Goal: Task Accomplishment & Management: Use online tool/utility

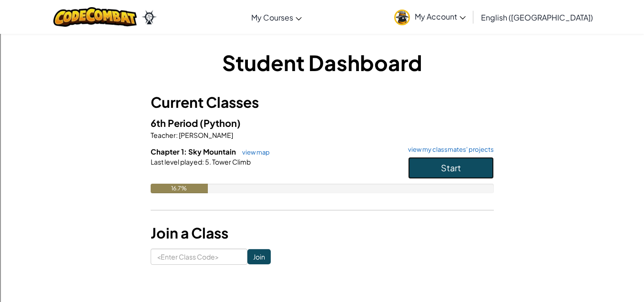
click at [452, 174] on button "Start" at bounding box center [451, 168] width 86 height 22
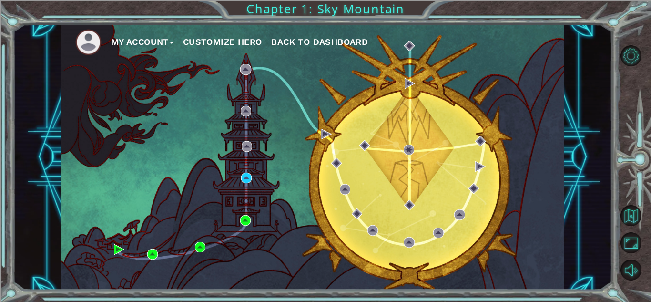
click at [243, 191] on div "My Account Customize Hero Back to Dashboard" at bounding box center [312, 157] width 503 height 266
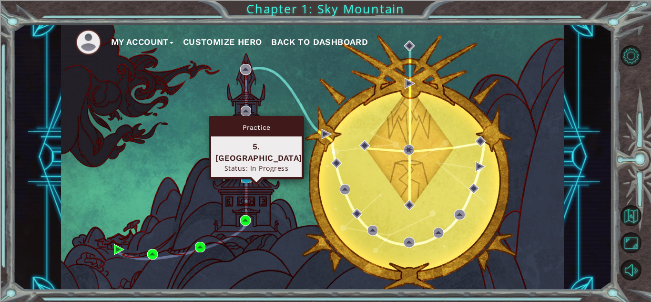
click at [244, 174] on img at bounding box center [246, 178] width 10 height 10
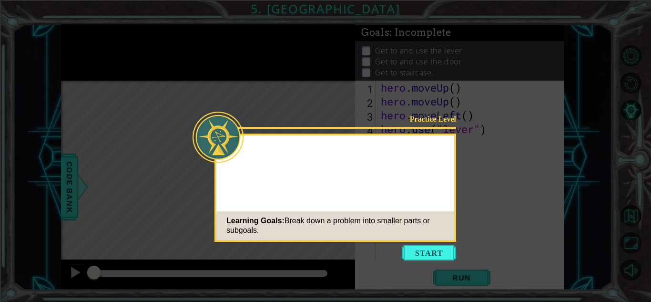
click at [417, 253] on button "Start" at bounding box center [429, 252] width 54 height 15
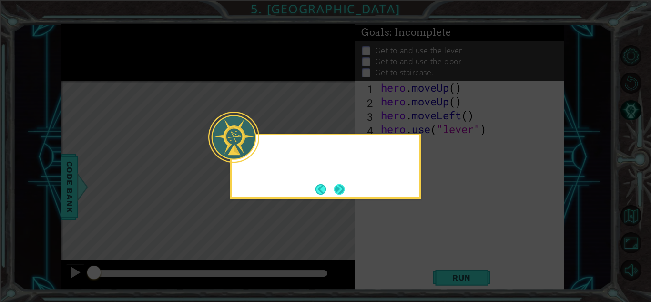
click at [255, 149] on div at bounding box center [233, 137] width 51 height 51
click at [333, 184] on div "Hm... let's b" at bounding box center [325, 165] width 191 height 65
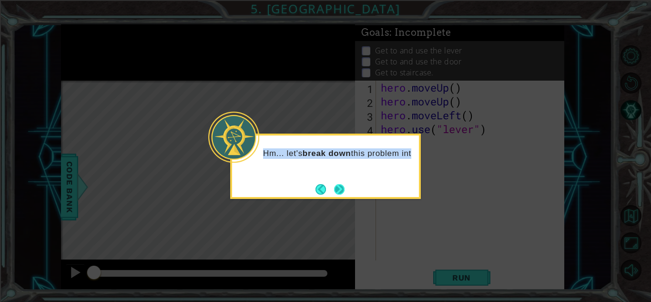
click at [334, 186] on button "Next" at bounding box center [339, 189] width 10 height 10
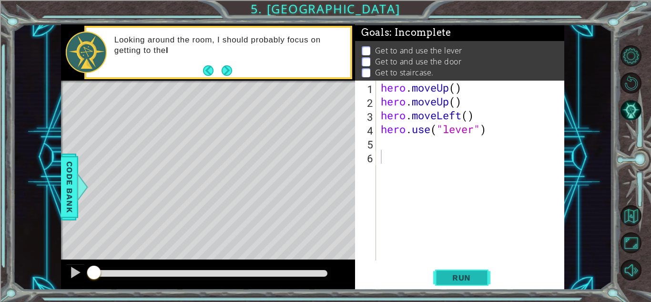
click at [457, 272] on button "Run" at bounding box center [461, 277] width 57 height 21
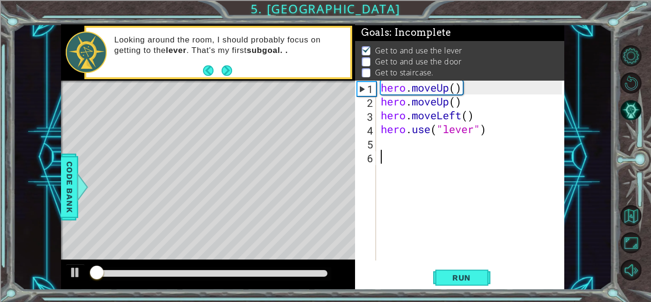
scroll to position [7, 0]
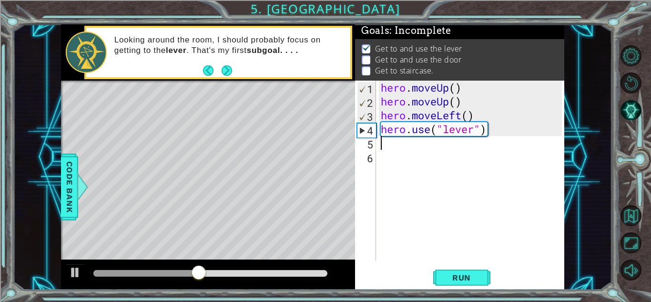
click at [383, 143] on div "hero . moveUp ( ) hero . moveUp ( ) hero . moveLeft ( ) hero . use ( "lever" )" at bounding box center [473, 184] width 188 height 207
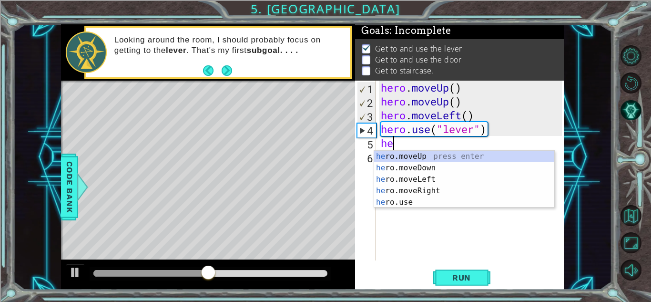
type textarea "her"
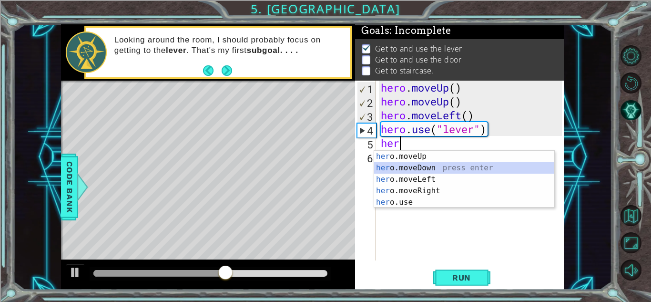
click at [426, 167] on div "her o.moveUp press enter her o.moveDown press enter her o.moveLeft press enter …" at bounding box center [464, 191] width 180 height 80
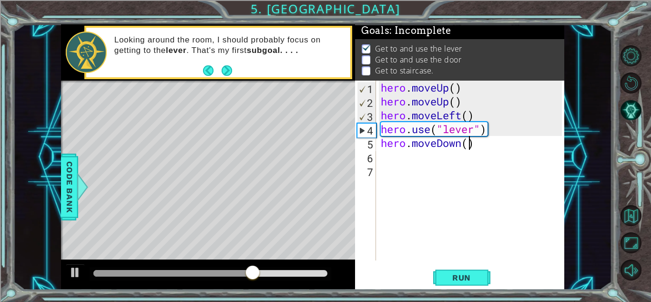
click at [464, 148] on div "hero . moveUp ( ) hero . moveUp ( ) hero . moveLeft ( ) hero . use ( "lever" ) …" at bounding box center [473, 184] width 188 height 207
click at [469, 142] on div "hero . moveUp ( ) hero . moveUp ( ) hero . moveLeft ( ) hero . use ( "lever" ) …" at bounding box center [470, 171] width 183 height 180
click at [457, 274] on span "Run" at bounding box center [462, 278] width 38 height 10
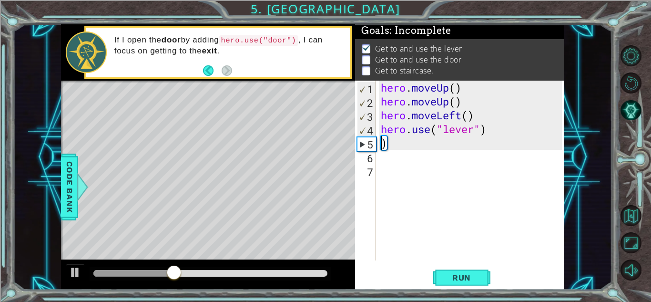
scroll to position [0, 0]
type textarea "hero.use("lever")"
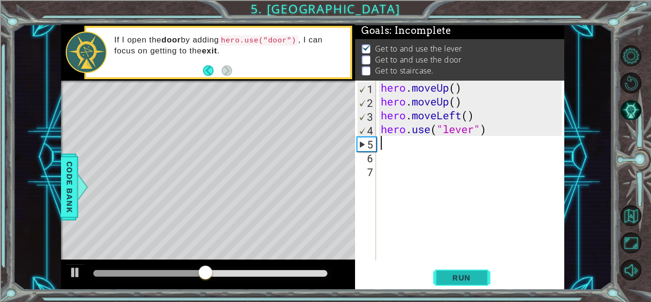
click at [468, 278] on span "Run" at bounding box center [462, 278] width 38 height 10
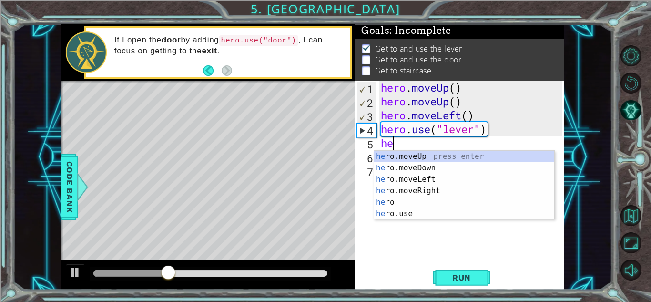
type textarea "her"
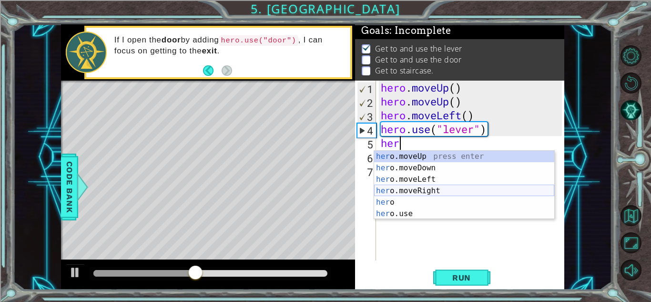
click at [438, 180] on div "her o.moveUp press enter her o.moveDown press enter her o.moveLeft press enter …" at bounding box center [464, 197] width 180 height 92
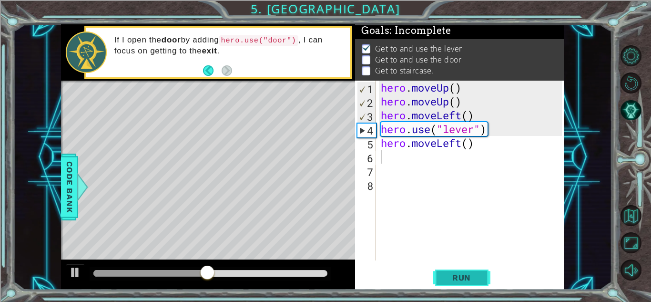
click at [456, 275] on span "Run" at bounding box center [462, 278] width 38 height 10
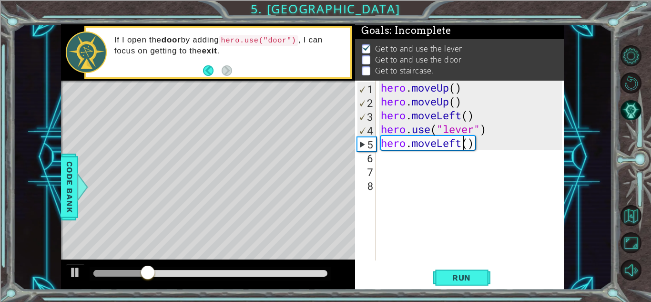
click at [461, 145] on div "hero . moveUp ( ) hero . moveUp ( ) hero . moveLeft ( ) hero . use ( "lever" ) …" at bounding box center [473, 184] width 188 height 207
click at [478, 146] on div "hero . moveUp ( ) hero . moveUp ( ) hero . moveLeft ( ) hero . use ( "lever" ) …" at bounding box center [473, 184] width 188 height 207
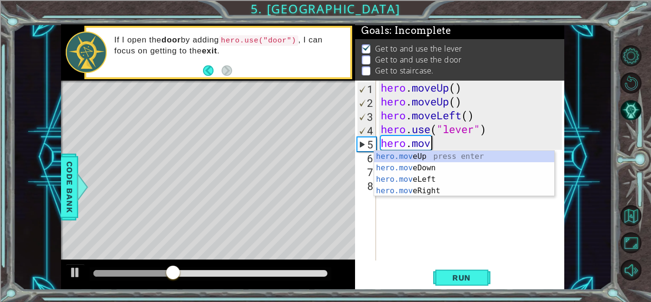
type textarea "hero.move"
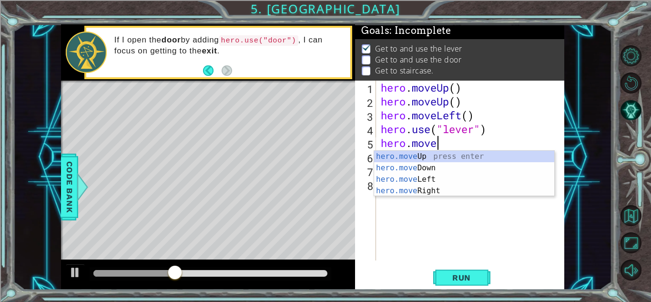
scroll to position [0, 2]
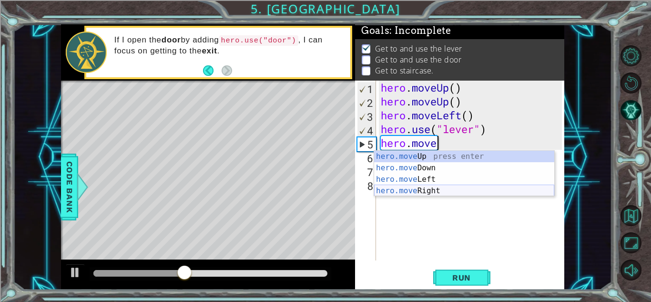
click at [431, 174] on div "hero.move Up press enter hero.move Down press enter hero.move Left press enter …" at bounding box center [464, 185] width 180 height 69
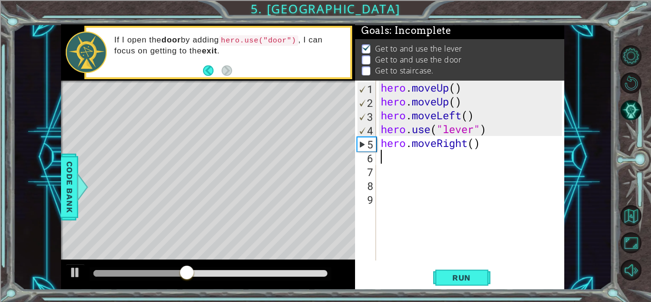
scroll to position [0, 0]
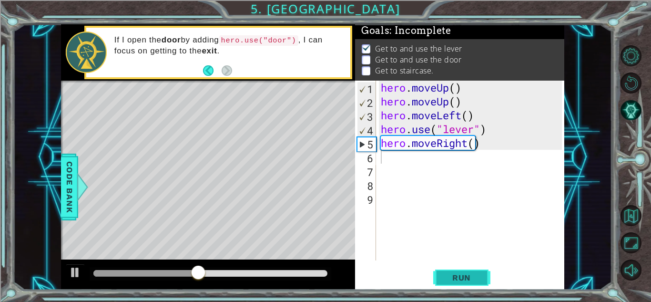
drag, startPoint x: 457, startPoint y: 272, endPoint x: 465, endPoint y: 274, distance: 8.3
click at [457, 271] on button "Run" at bounding box center [461, 277] width 57 height 21
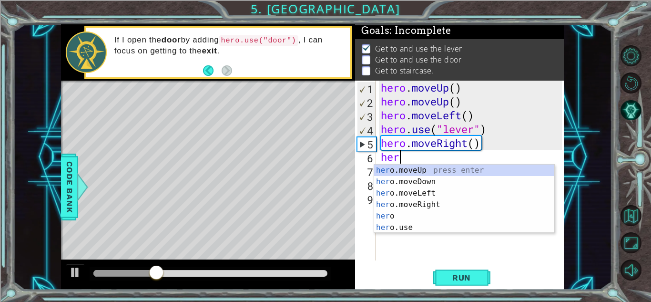
type textarea "hero"
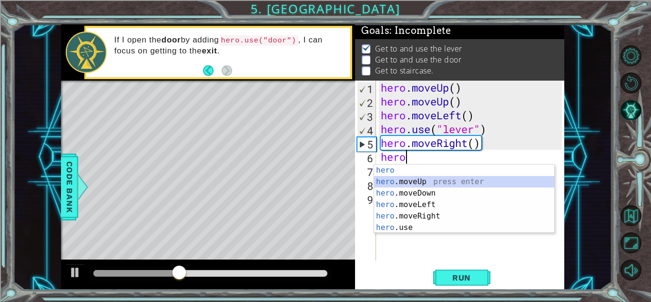
click at [400, 184] on div "hero press enter hero .moveUp press enter hero .moveDown press enter hero .move…" at bounding box center [464, 210] width 180 height 92
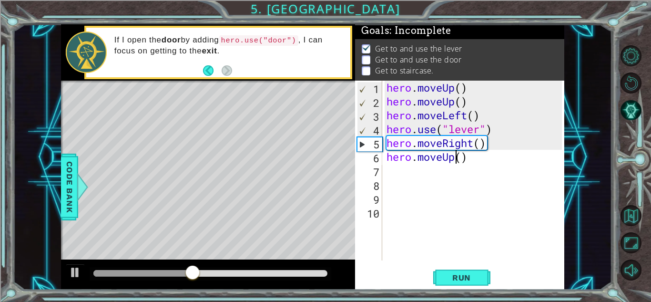
click at [458, 154] on div "hero . moveUp ( ) hero . moveUp ( ) hero . moveLeft ( ) hero . use ( "lever" ) …" at bounding box center [476, 184] width 182 height 207
click at [443, 165] on div "hero . moveUp ( ) hero . moveUp ( ) hero . moveLeft ( ) hero . use ( "lever" ) …" at bounding box center [476, 184] width 182 height 207
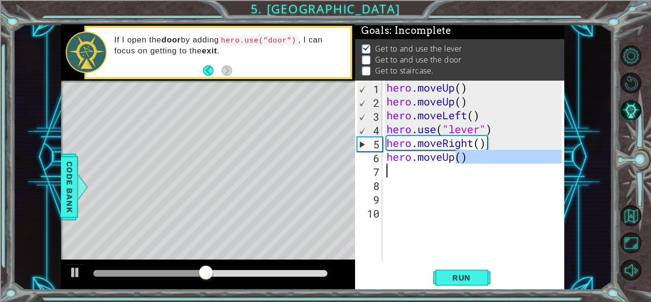
click at [462, 157] on div "hero . moveUp ( ) hero . moveUp ( ) hero . moveLeft ( ) hero . use ( "lever" ) …" at bounding box center [473, 171] width 177 height 180
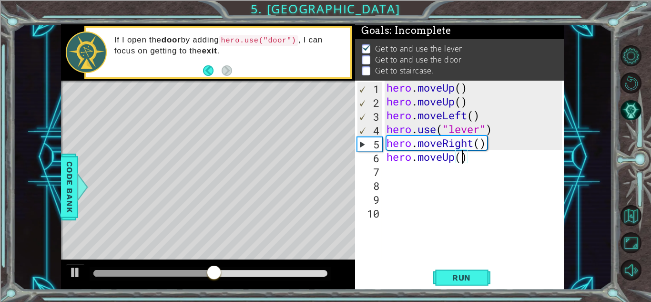
type textarea "hero.moveUp(2)"
click at [477, 272] on button "Run" at bounding box center [461, 277] width 57 height 21
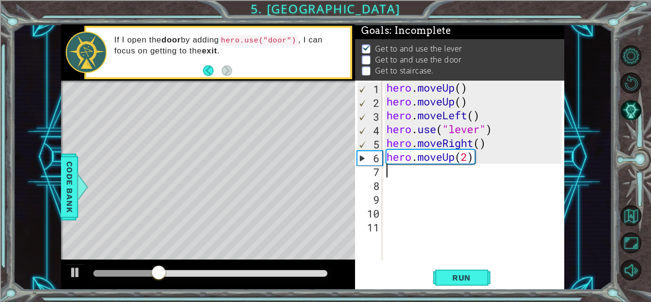
click at [479, 160] on div "hero . moveUp ( ) hero . moveUp ( ) hero . moveLeft ( ) hero . use ( "lever" ) …" at bounding box center [476, 184] width 182 height 207
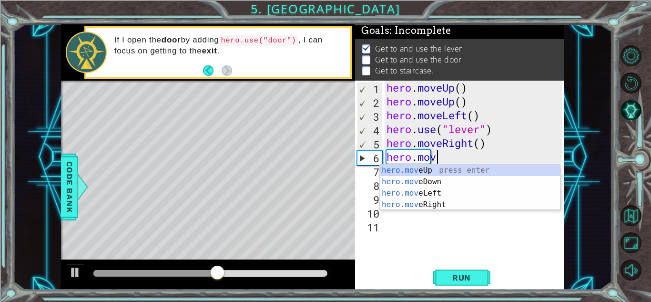
type textarea "hero.move"
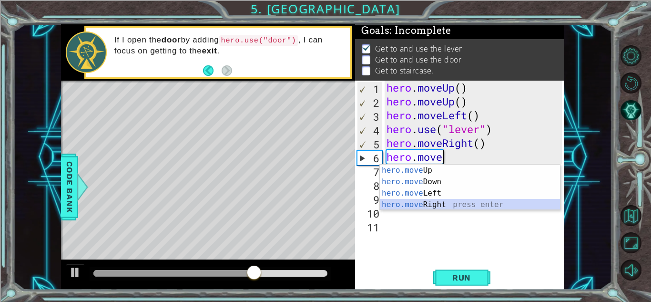
click at [419, 211] on body "1 ההההההההההההההההההההההההההההההההההההההההההההההההההההההההההההההההההההההההההההה…" at bounding box center [325, 151] width 651 height 302
click at [422, 205] on div "hero.move Up press enter hero.move Down press enter hero.move Left press enter …" at bounding box center [470, 198] width 180 height 69
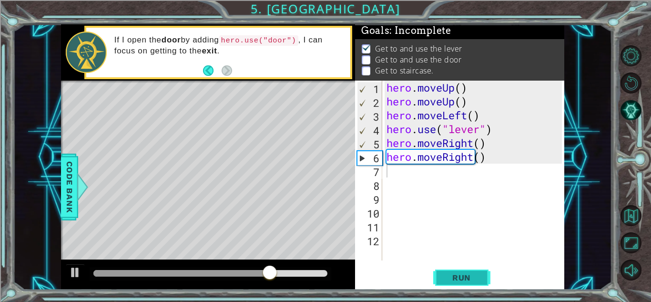
click at [471, 273] on span "Run" at bounding box center [462, 278] width 38 height 10
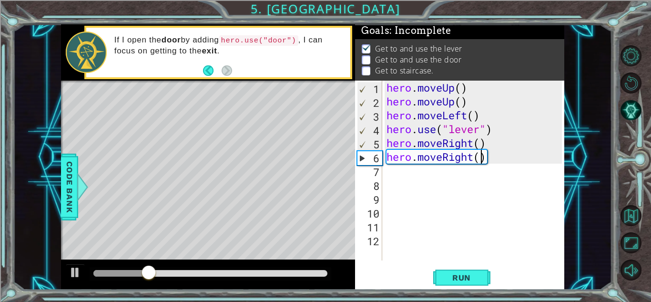
click at [482, 160] on div "hero . moveUp ( ) hero . moveUp ( ) hero . moveLeft ( ) hero . use ( "lever" ) …" at bounding box center [476, 184] width 182 height 207
type textarea "hero.moveRight(2)"
click at [441, 261] on div "hero.moveRight(2) 1 2 3 4 5 6 7 8 9 10 11 12 hero . moveUp ( ) hero . moveUp ( …" at bounding box center [459, 185] width 209 height 209
click at [465, 278] on span "Run" at bounding box center [462, 278] width 38 height 10
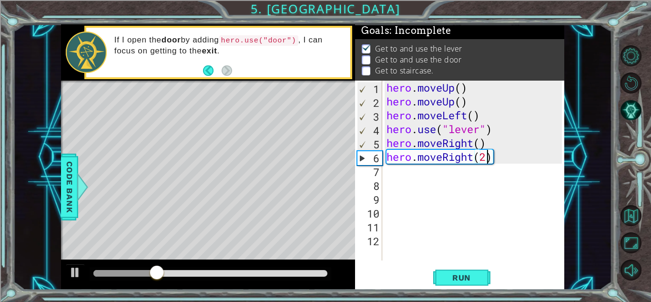
click at [387, 173] on div "hero . moveUp ( ) hero . moveUp ( ) hero . moveLeft ( ) hero . use ( "lever" ) …" at bounding box center [476, 184] width 182 height 207
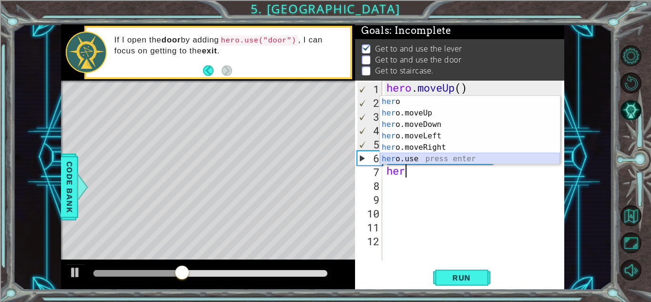
click at [435, 157] on div "her o press enter her o.moveUp press enter her o.moveDown press enter her o.mov…" at bounding box center [470, 142] width 180 height 92
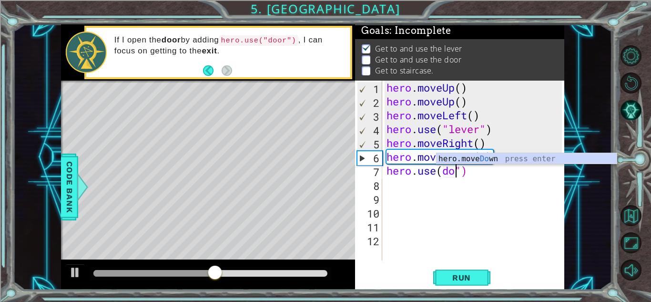
scroll to position [0, 3]
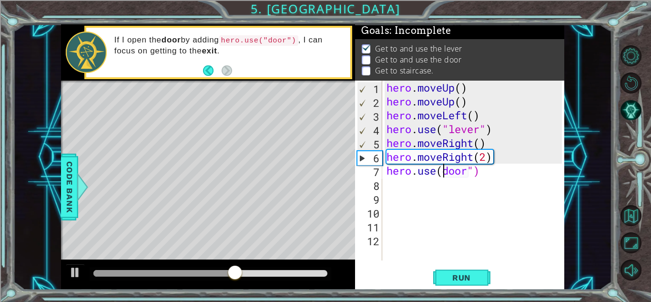
click at [443, 168] on div "hero . moveUp ( ) hero . moveUp ( ) hero . moveLeft ( ) hero . use ( "lever" ) …" at bounding box center [476, 184] width 182 height 207
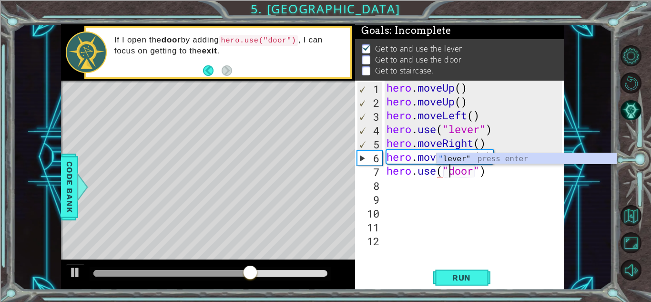
scroll to position [0, 3]
type textarea "hero.use("door")"
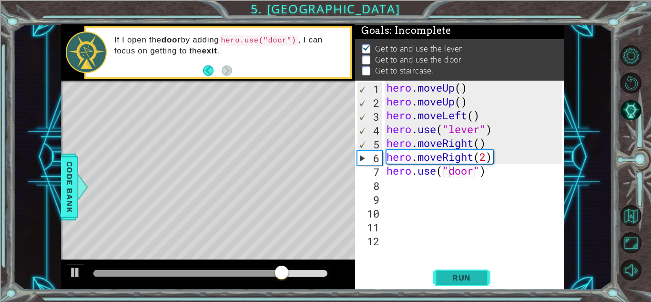
click at [461, 282] on button "Run" at bounding box center [461, 277] width 57 height 21
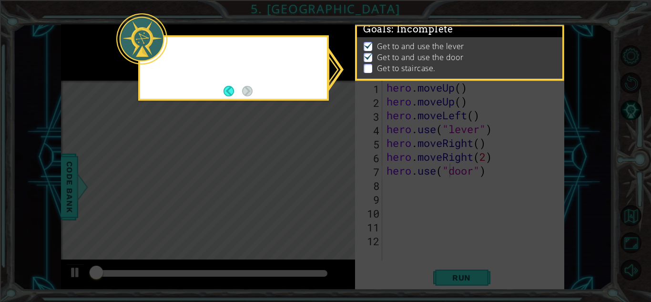
scroll to position [7, 0]
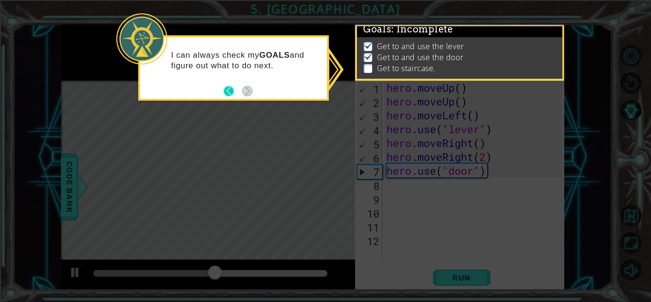
click at [231, 91] on button "Back" at bounding box center [233, 91] width 19 height 10
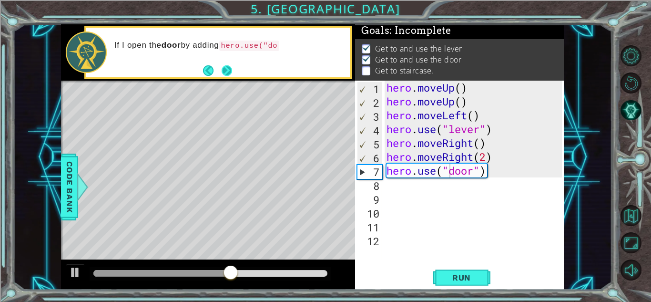
click at [229, 67] on button "Next" at bounding box center [227, 70] width 10 height 10
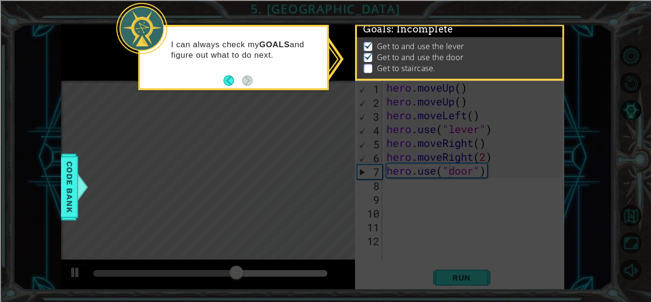
click at [233, 81] on button "Back" at bounding box center [233, 80] width 19 height 10
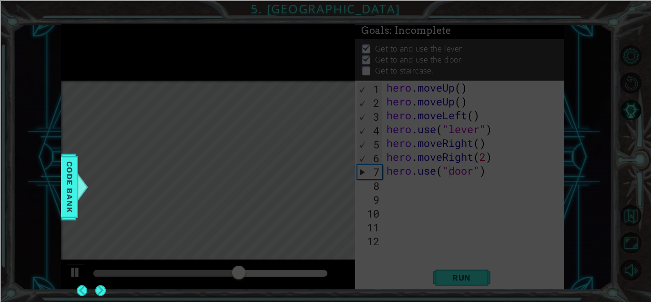
scroll to position [6, 0]
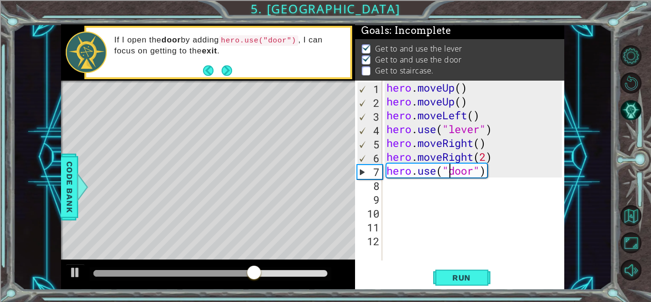
click at [396, 201] on div "hero . moveUp ( ) hero . moveUp ( ) hero . moveLeft ( ) hero . use ( "lever" ) …" at bounding box center [476, 184] width 182 height 207
click at [401, 187] on div "hero . moveUp ( ) hero . moveUp ( ) hero . moveLeft ( ) hero . use ( "lever" ) …" at bounding box center [476, 184] width 182 height 207
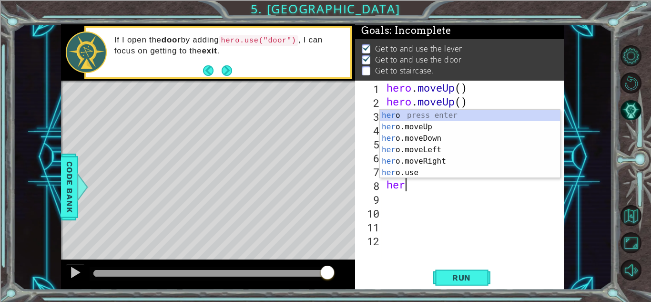
type textarea "hero"
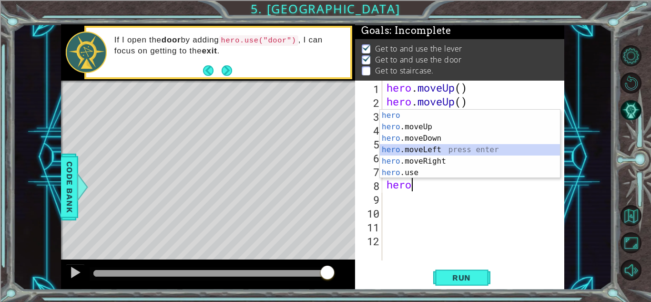
click at [393, 149] on div "hero press enter hero .moveUp press enter hero .moveDown press enter hero .move…" at bounding box center [470, 156] width 180 height 92
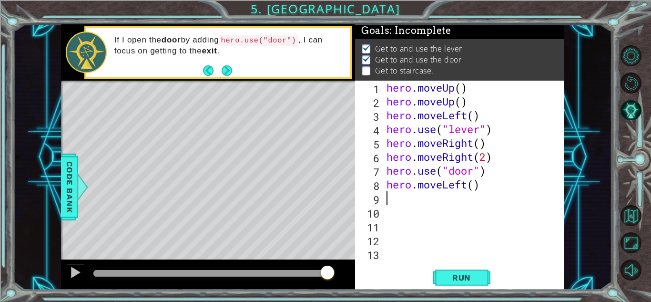
click at [473, 187] on div "hero . moveUp ( ) hero . moveUp ( ) hero . moveLeft ( ) hero . use ( "lever" ) …" at bounding box center [476, 184] width 182 height 207
click at [455, 274] on span "Run" at bounding box center [462, 278] width 38 height 10
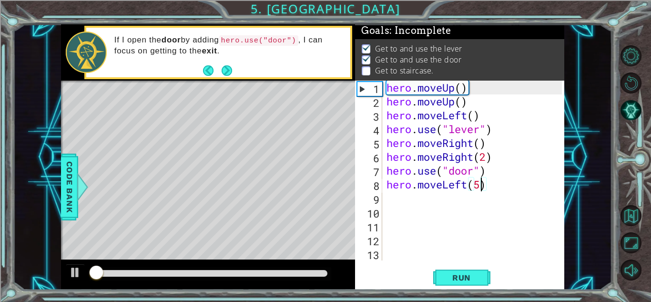
scroll to position [7, 0]
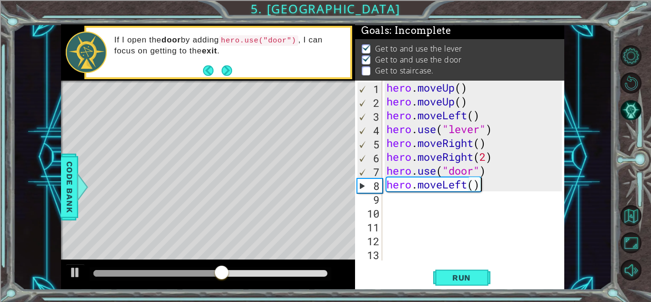
click at [483, 189] on div "hero . moveUp ( ) hero . moveUp ( ) hero . moveLeft ( ) hero . use ( "lever" ) …" at bounding box center [476, 184] width 182 height 207
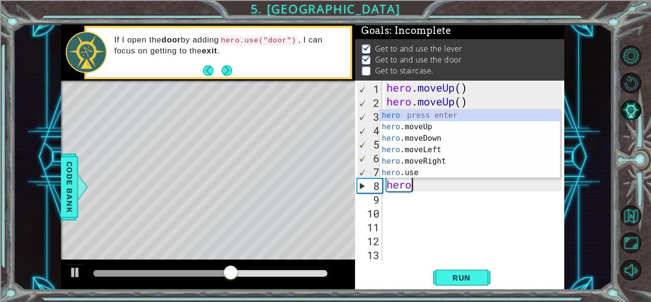
scroll to position [0, 0]
type textarea "h"
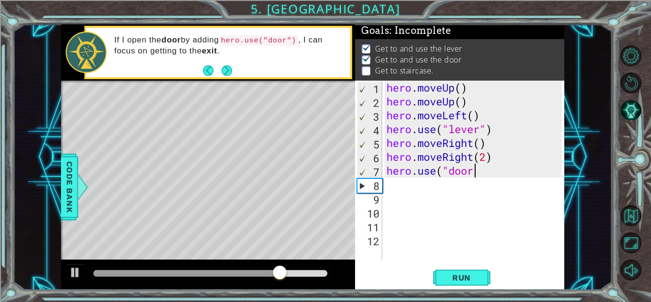
scroll to position [0, 4]
type textarea "hero.use("door")"
click at [456, 278] on span "Run" at bounding box center [462, 278] width 38 height 10
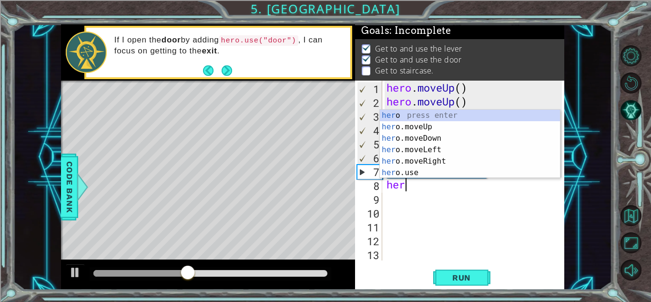
type textarea "hero"
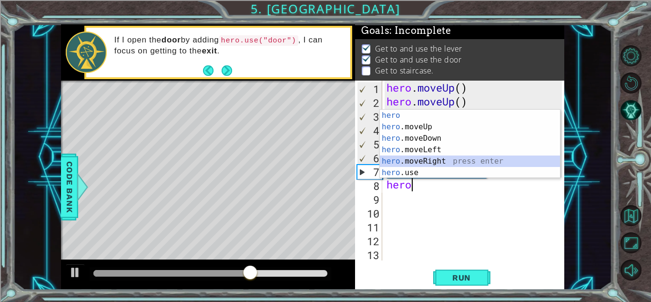
click at [419, 156] on div "hero press enter hero .moveUp press enter hero .moveDown press enter hero .move…" at bounding box center [470, 156] width 180 height 92
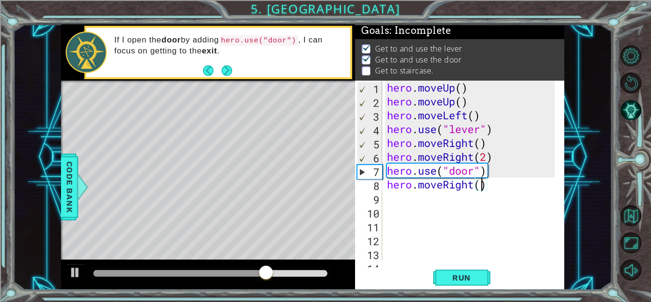
click at [479, 185] on div "hero . moveUp ( ) hero . moveUp ( ) hero . moveLeft ( ) hero . use ( "lever" ) …" at bounding box center [472, 184] width 174 height 207
type textarea "hero.moveRight(5)"
click at [445, 271] on button "Run" at bounding box center [461, 277] width 57 height 21
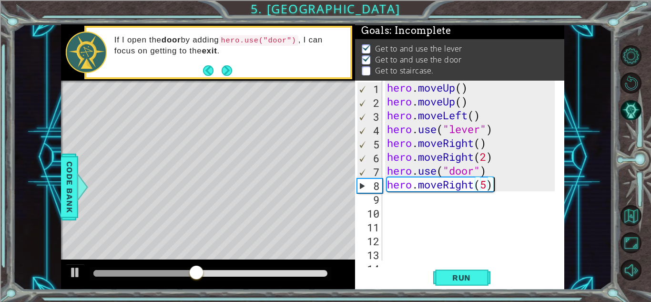
click at [491, 189] on div "hero . moveUp ( ) hero . moveUp ( ) hero . moveLeft ( ) hero . use ( "lever" ) …" at bounding box center [472, 184] width 174 height 207
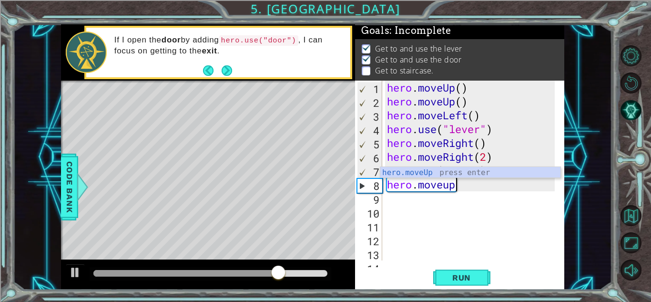
scroll to position [0, 3]
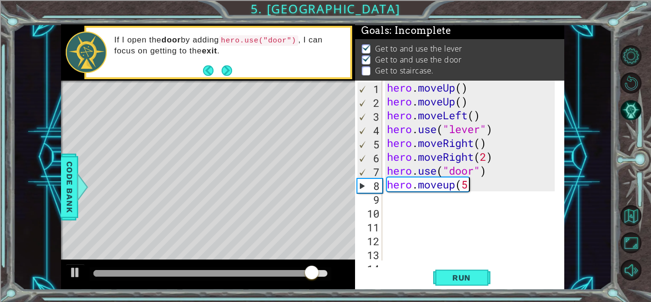
type textarea "hero.moveup(5)"
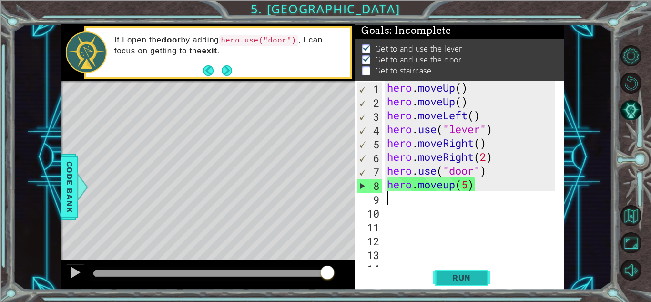
click at [458, 278] on span "Run" at bounding box center [462, 278] width 38 height 10
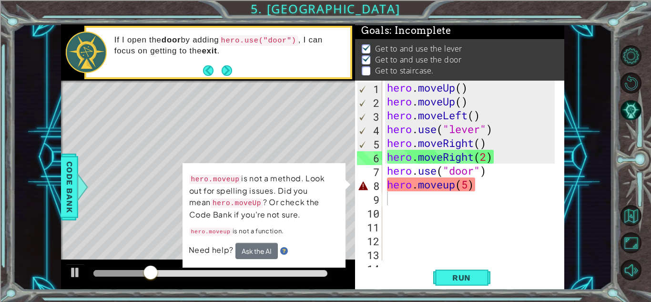
click at [266, 125] on div "Level Map" at bounding box center [281, 221] width 441 height 281
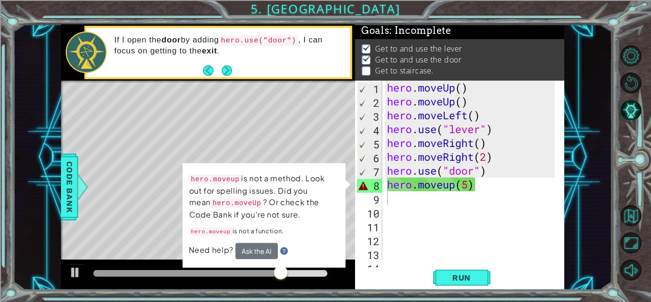
drag, startPoint x: 195, startPoint y: 220, endPoint x: 159, endPoint y: 214, distance: 36.7
click at [168, 215] on div "1 ההההההההההההההההההההההההההההההההההההההההההההההההההההההההההההההההההההההההההההה…" at bounding box center [312, 157] width 503 height 266
click at [159, 214] on div "Level Map" at bounding box center [281, 221] width 441 height 281
click at [228, 70] on button "Next" at bounding box center [227, 70] width 10 height 10
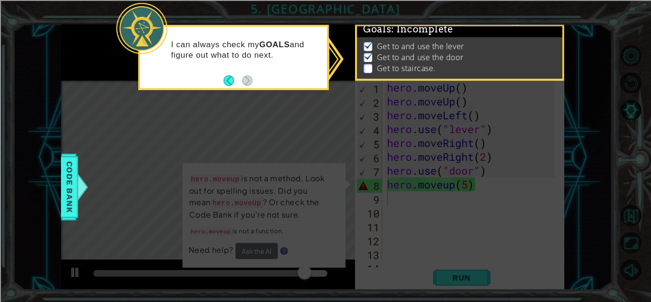
click at [227, 79] on button "Back" at bounding box center [233, 80] width 19 height 10
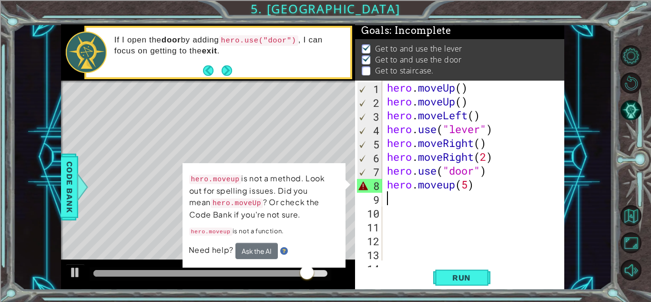
scroll to position [7, 0]
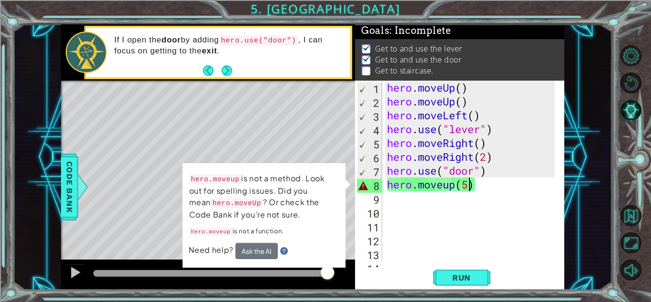
click at [471, 188] on div "hero . moveUp ( ) hero . moveUp ( ) hero . moveLeft ( ) hero . use ( "lever" ) …" at bounding box center [472, 184] width 174 height 207
click at [472, 187] on div "hero . moveUp ( ) hero . moveUp ( ) hero . moveLeft ( ) hero . use ( "lever" ) …" at bounding box center [472, 184] width 174 height 207
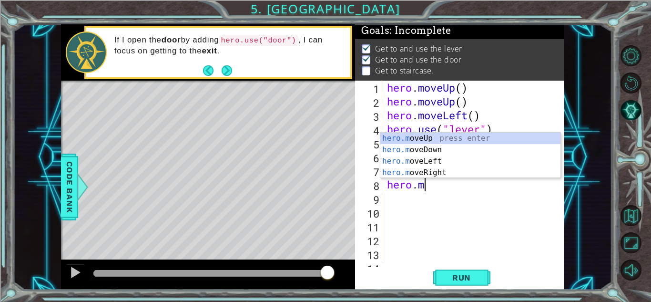
type textarea "h"
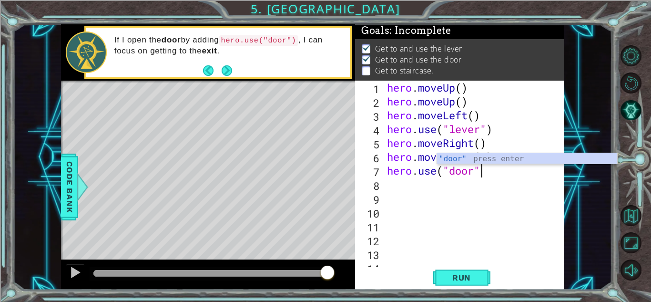
scroll to position [0, 4]
type textarea "hero.use("door")"
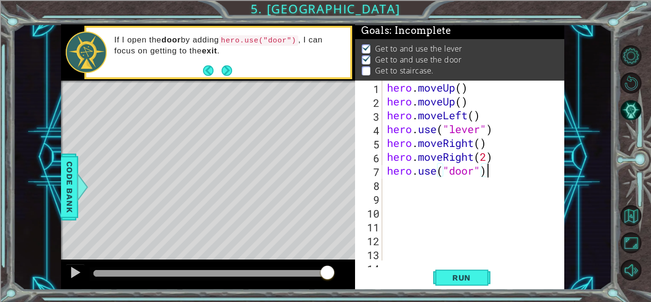
click at [398, 190] on div "hero . moveUp ( ) hero . moveUp ( ) hero . moveLeft ( ) hero . use ( "lever" ) …" at bounding box center [472, 184] width 174 height 207
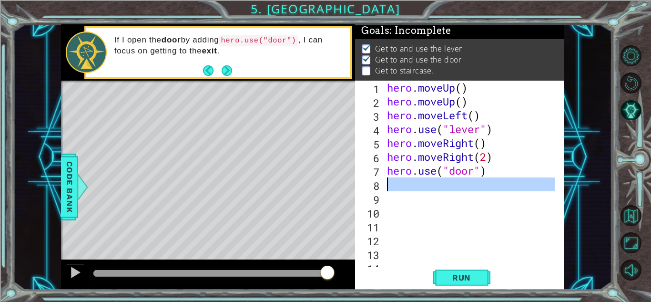
scroll to position [0, 0]
click at [395, 187] on div "hero . moveUp ( ) hero . moveUp ( ) hero . moveLeft ( ) hero . use ( "lever" ) …" at bounding box center [470, 171] width 170 height 180
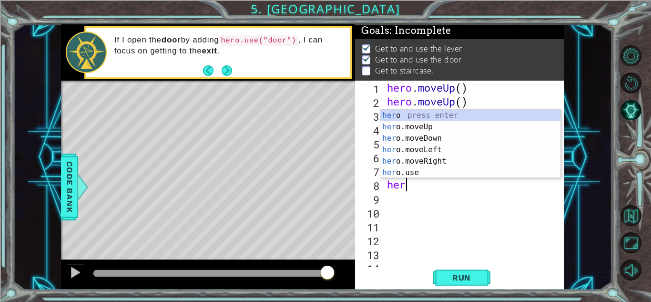
type textarea "hero"
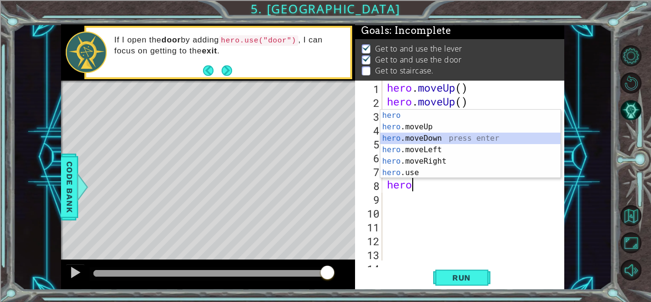
click at [427, 135] on div "hero press enter hero .moveUp press enter hero .moveDown press enter hero .move…" at bounding box center [470, 156] width 180 height 92
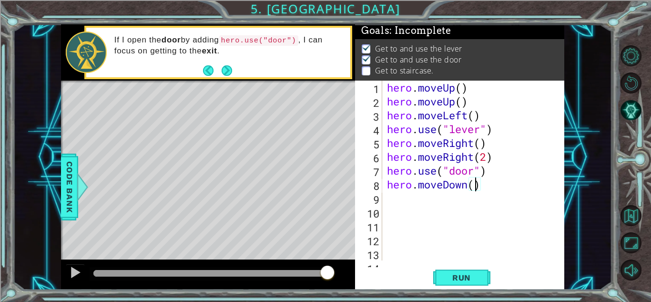
click at [475, 184] on div "hero . moveUp ( ) hero . moveUp ( ) hero . moveLeft ( ) hero . use ( "lever" ) …" at bounding box center [472, 184] width 174 height 207
click at [465, 281] on span "Run" at bounding box center [462, 278] width 38 height 10
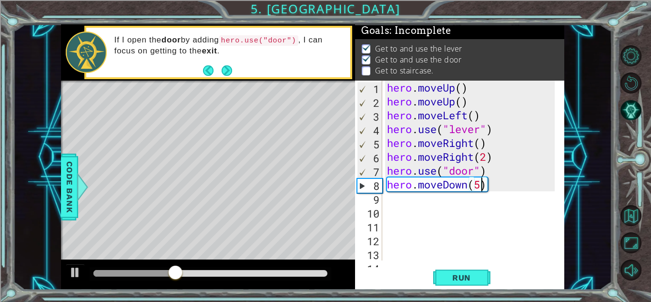
click at [487, 190] on div "hero . moveUp ( ) hero . moveUp ( ) hero . moveLeft ( ) hero . use ( "lever" ) …" at bounding box center [472, 184] width 174 height 207
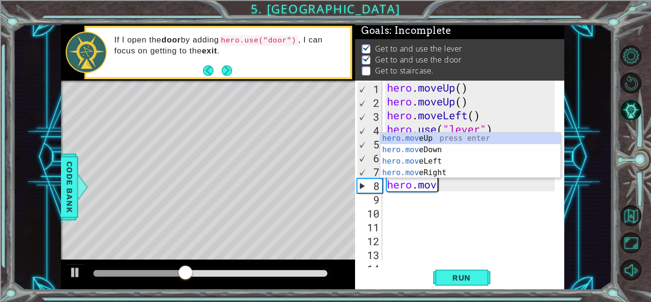
scroll to position [0, 2]
type textarea "hero.move"
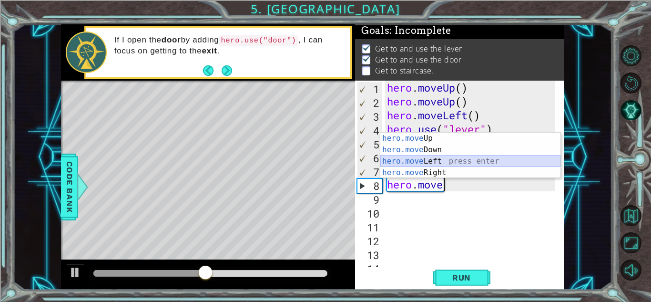
click at [429, 159] on div "hero.move Up press enter hero.move Down press enter hero.move Left press enter …" at bounding box center [470, 167] width 180 height 69
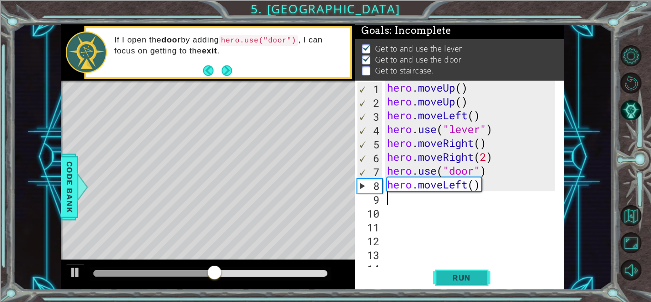
click at [443, 272] on button "Run" at bounding box center [461, 277] width 57 height 21
drag, startPoint x: 486, startPoint y: 181, endPoint x: 487, endPoint y: 189, distance: 8.7
click at [487, 189] on div "hero . moveUp ( ) hero . moveUp ( ) hero . moveLeft ( ) hero . use ( "lever" ) …" at bounding box center [472, 184] width 174 height 207
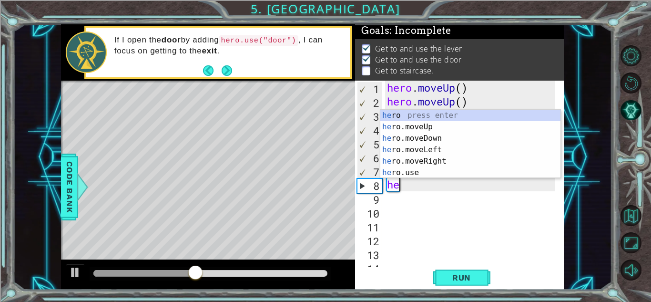
type textarea "h"
type textarea "hero"
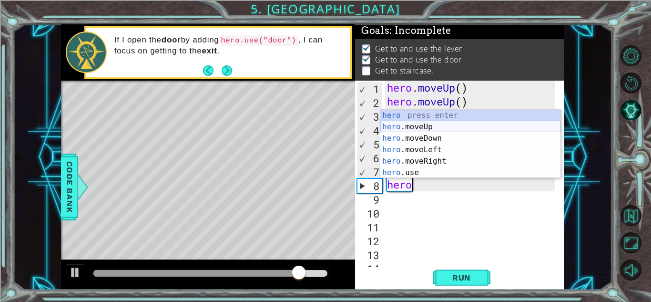
click at [412, 129] on div "hero press enter hero .moveUp press enter hero .moveDown press enter hero .move…" at bounding box center [470, 156] width 180 height 92
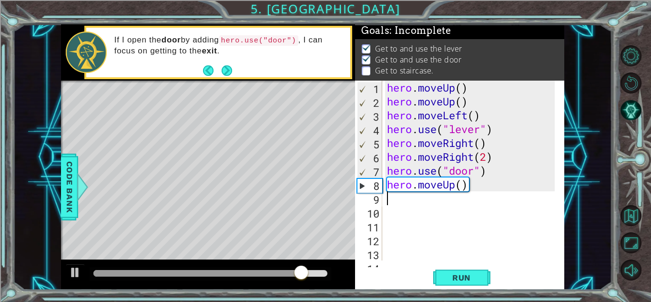
scroll to position [0, 0]
click at [461, 187] on div "hero . moveUp ( ) hero . moveUp ( ) hero . moveLeft ( ) hero . use ( "lever" ) …" at bounding box center [472, 184] width 174 height 207
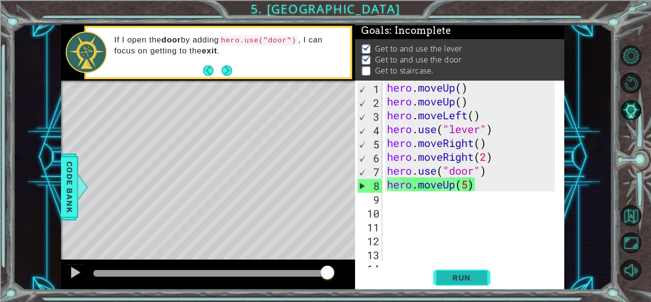
click at [454, 275] on span "Run" at bounding box center [462, 278] width 38 height 10
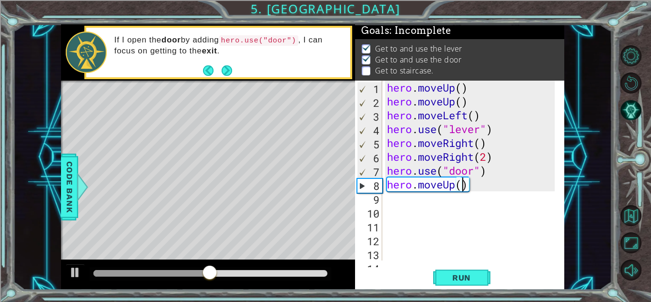
type textarea "hero.moveUp()"
click at [393, 201] on div "hero . moveUp ( ) hero . moveUp ( ) hero . moveLeft ( ) hero . use ( "lever" ) …" at bounding box center [472, 184] width 174 height 207
click at [462, 182] on div "hero . moveUp ( ) hero . moveUp ( ) hero . moveLeft ( ) hero . use ( "lever" ) …" at bounding box center [472, 184] width 174 height 207
type textarea "hero.moveUp(2)"
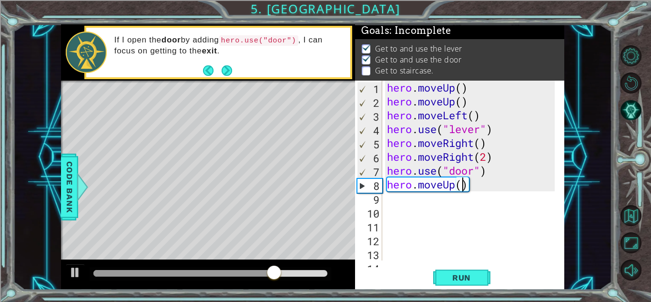
scroll to position [0, 3]
click at [440, 210] on div "hero . moveUp ( ) hero . moveUp ( ) hero . moveLeft ( ) hero . use ( "lever" ) …" at bounding box center [472, 184] width 174 height 207
click at [399, 204] on div "hero . moveUp ( ) hero . moveUp ( ) hero . moveLeft ( ) hero . use ( "lever" ) …" at bounding box center [472, 184] width 174 height 207
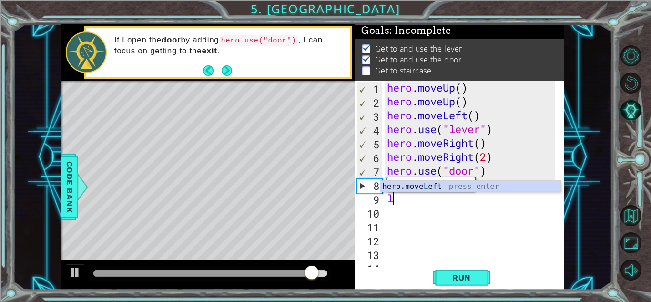
type textarea "l"
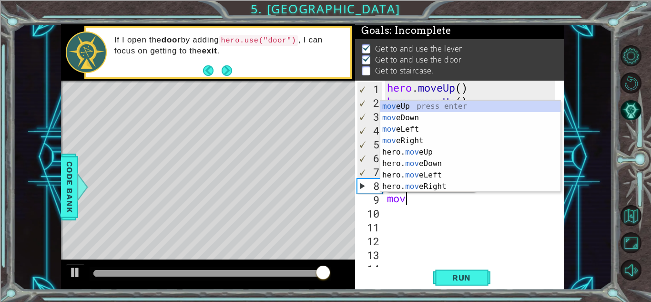
type textarea "move"
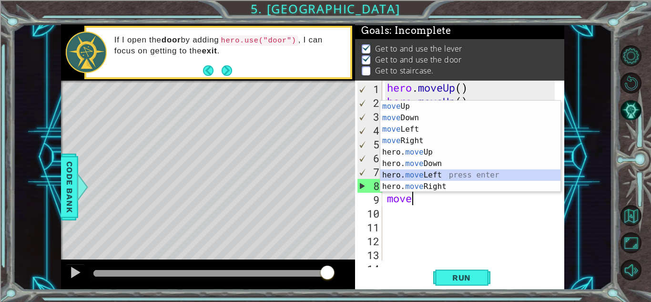
click at [436, 174] on div "move Up press enter move Down press enter move Left press enter move Right pres…" at bounding box center [470, 158] width 180 height 114
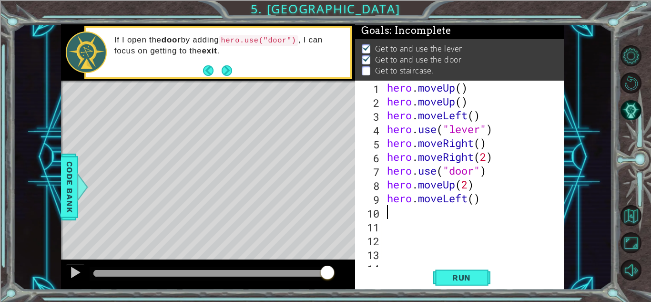
scroll to position [0, 0]
click at [474, 199] on div "hero . moveUp ( ) hero . moveUp ( ) hero . moveLeft ( ) hero . use ( "lever" ) …" at bounding box center [472, 184] width 174 height 207
type textarea "hero.moveLeft(3)"
drag, startPoint x: 415, startPoint y: 222, endPoint x: 410, endPoint y: 210, distance: 13.2
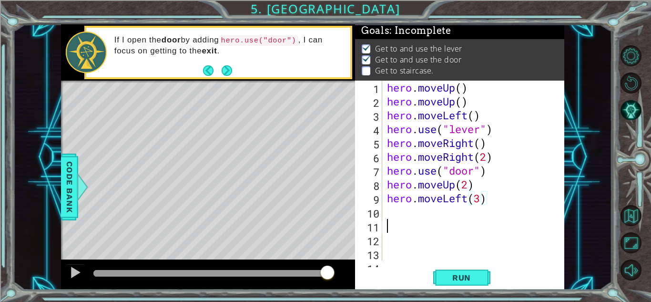
click at [413, 217] on div "hero . moveUp ( ) hero . moveUp ( ) hero . moveLeft ( ) hero . use ( "lever" ) …" at bounding box center [472, 184] width 174 height 207
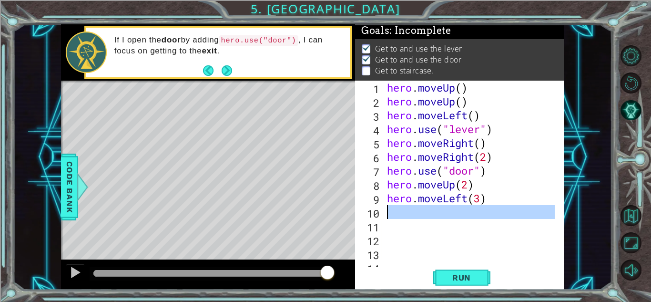
scroll to position [0, 0]
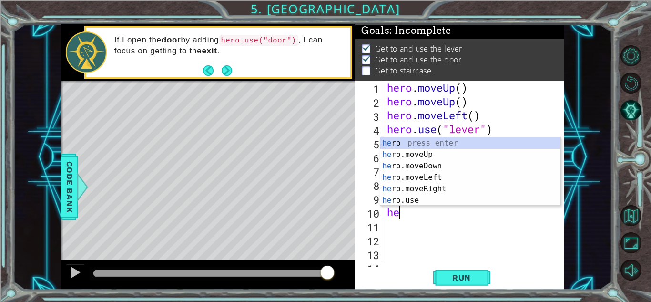
type textarea "hero"
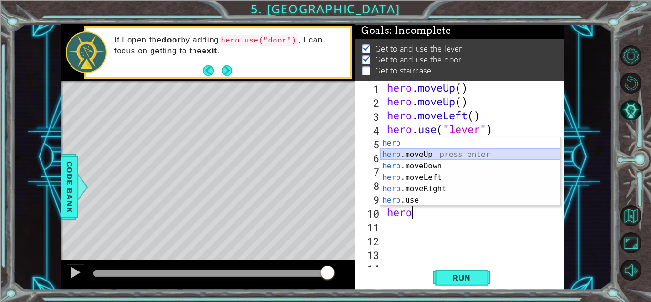
click at [412, 154] on div "hero press enter hero .moveUp press enter hero .moveDown press enter hero .move…" at bounding box center [470, 183] width 180 height 92
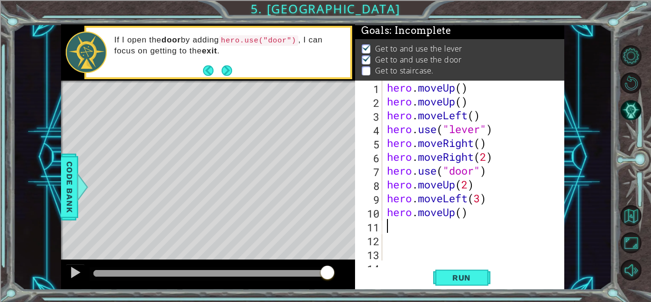
drag, startPoint x: 456, startPoint y: 269, endPoint x: 454, endPoint y: 265, distance: 4.9
click at [454, 267] on button "Run" at bounding box center [461, 277] width 57 height 21
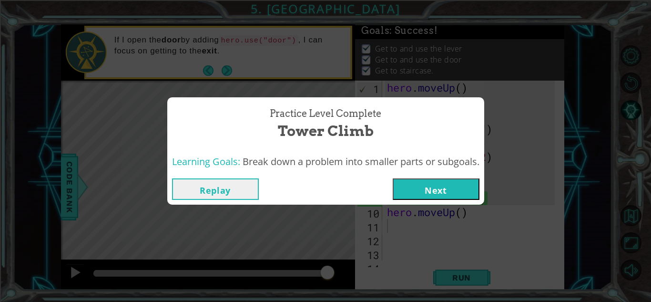
drag, startPoint x: 407, startPoint y: 184, endPoint x: 413, endPoint y: 182, distance: 6.8
click at [413, 182] on button "Next" at bounding box center [436, 188] width 87 height 21
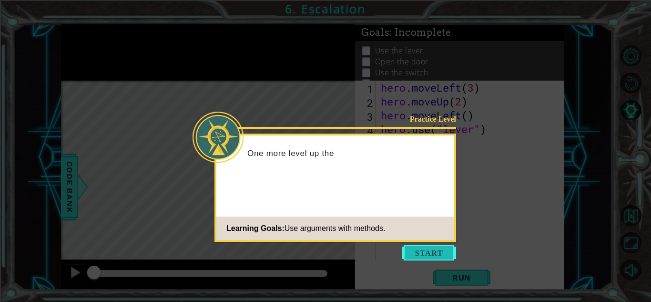
click at [404, 255] on button "Start" at bounding box center [429, 252] width 54 height 15
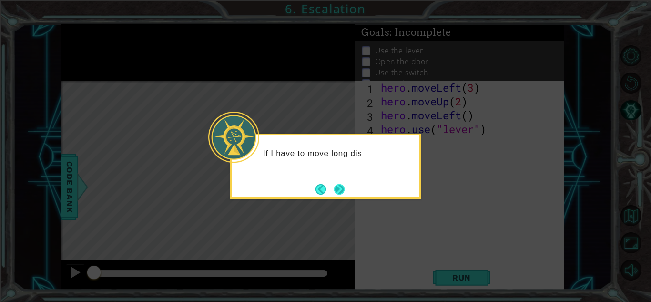
click at [331, 185] on footer at bounding box center [330, 189] width 29 height 14
click at [345, 191] on button "Next" at bounding box center [339, 189] width 10 height 10
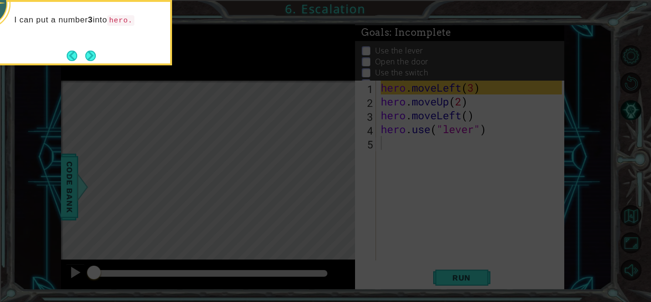
click at [85, 51] on button "Next" at bounding box center [90, 56] width 10 height 10
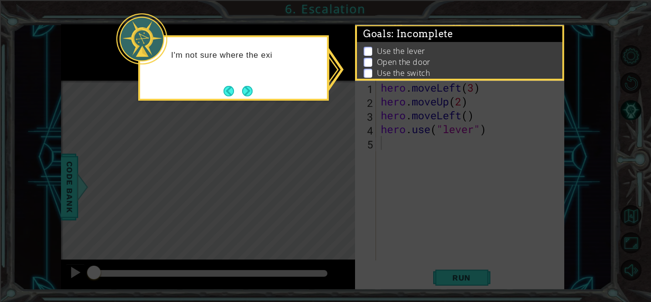
click at [247, 90] on button "Next" at bounding box center [247, 91] width 10 height 10
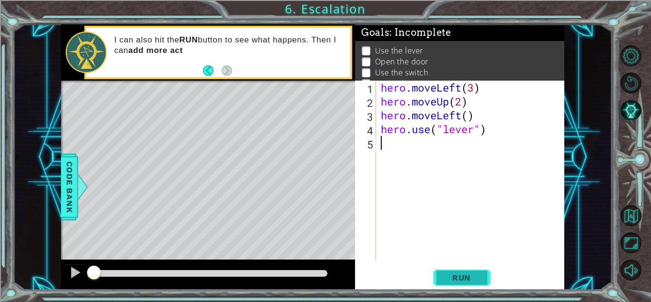
click at [456, 274] on span "Run" at bounding box center [462, 278] width 38 height 10
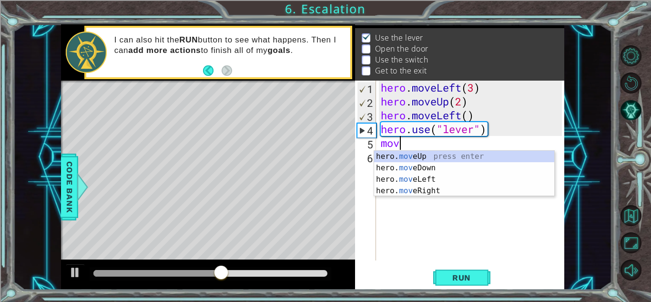
scroll to position [0, 0]
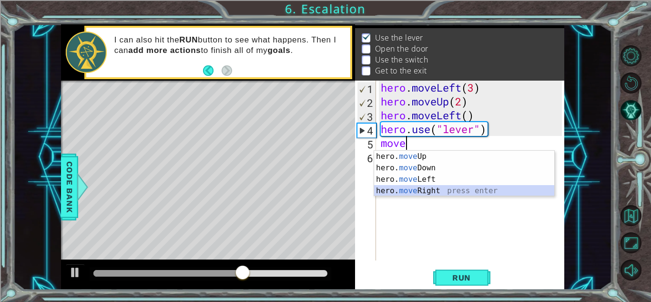
click at [410, 192] on div "hero. move Up press enter hero. move Down press enter hero. move Left press ent…" at bounding box center [464, 185] width 180 height 69
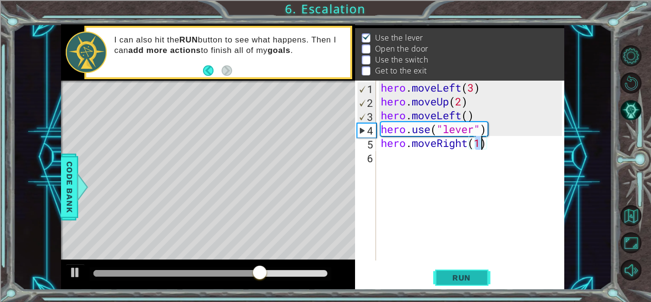
drag, startPoint x: 455, startPoint y: 277, endPoint x: 482, endPoint y: 274, distance: 27.8
click at [455, 277] on span "Run" at bounding box center [462, 278] width 38 height 10
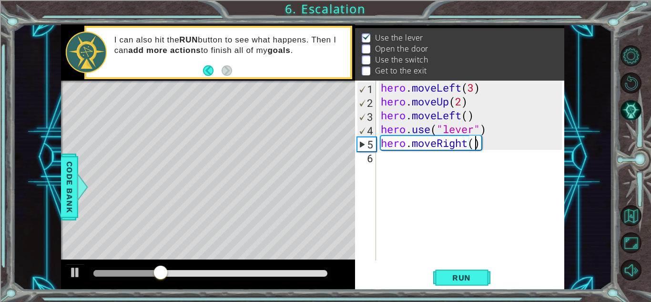
click at [484, 147] on div "hero . moveLeft ( 3 ) hero . moveUp ( 2 ) hero . moveLeft ( ) hero . use ( "lev…" at bounding box center [473, 184] width 188 height 207
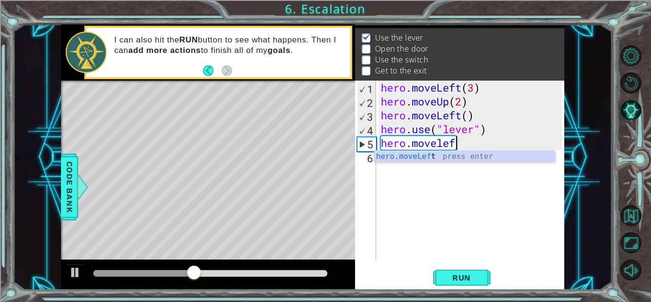
scroll to position [0, 3]
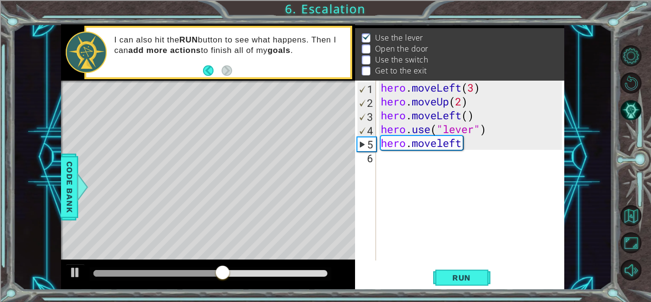
drag, startPoint x: 468, startPoint y: 266, endPoint x: 469, endPoint y: 261, distance: 4.9
click at [468, 266] on div "hero.moveleft 1 2 3 4 5 6 hero . moveLeft ( 3 ) hero . moveUp ( 2 ) hero . move…" at bounding box center [459, 185] width 209 height 209
click at [451, 273] on span "Run" at bounding box center [462, 278] width 38 height 10
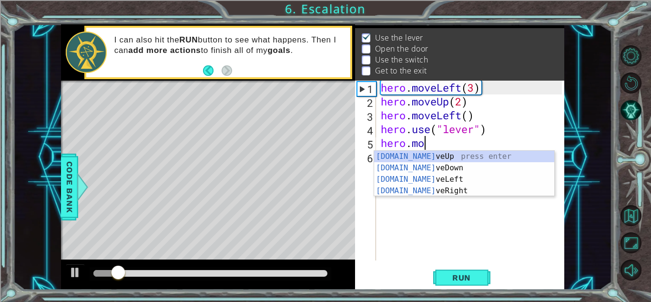
scroll to position [0, 1]
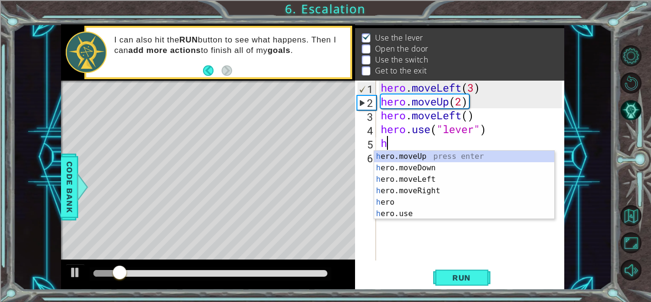
type textarea "h"
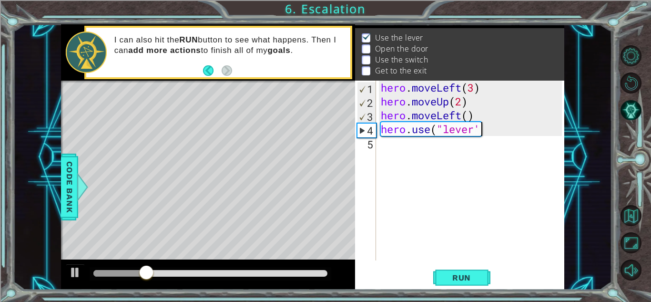
scroll to position [0, 4]
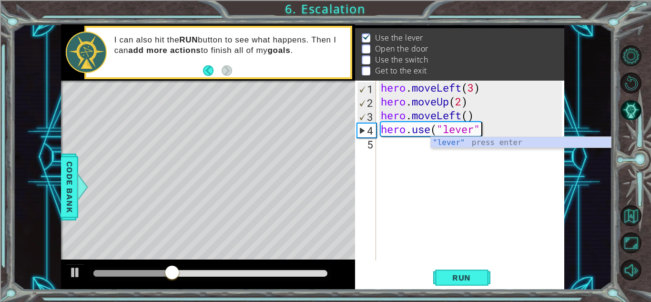
type textarea "hero.use("lever")"
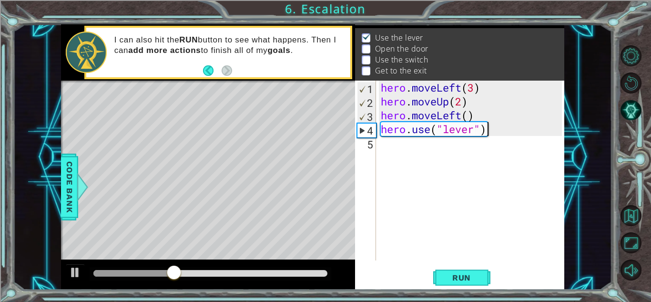
scroll to position [0, 4]
click at [380, 146] on div "hero . moveLeft ( 3 ) hero . moveUp ( 2 ) hero . moveLeft ( ) hero . use ( "lev…" at bounding box center [473, 184] width 188 height 207
click at [385, 151] on div "hero . moveLeft ( 3 ) hero . moveUp ( 2 ) hero . moveLeft ( ) hero . use ( "lev…" at bounding box center [473, 184] width 188 height 207
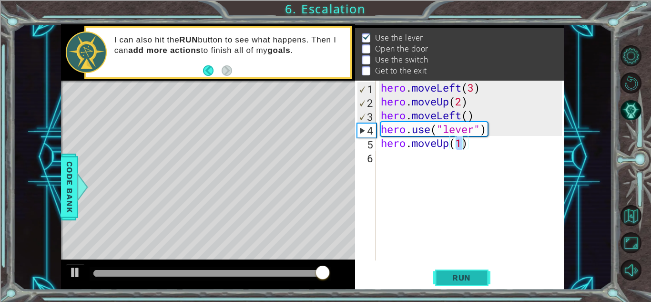
click at [474, 270] on button "Run" at bounding box center [461, 277] width 57 height 21
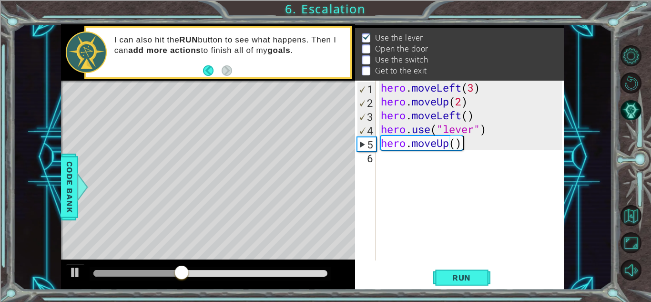
click at [465, 145] on div "hero . moveLeft ( 3 ) hero . moveUp ( 2 ) hero . moveLeft ( ) hero . use ( "lev…" at bounding box center [473, 184] width 188 height 207
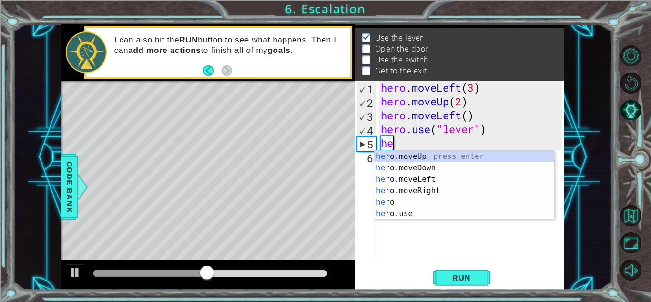
type textarea "h"
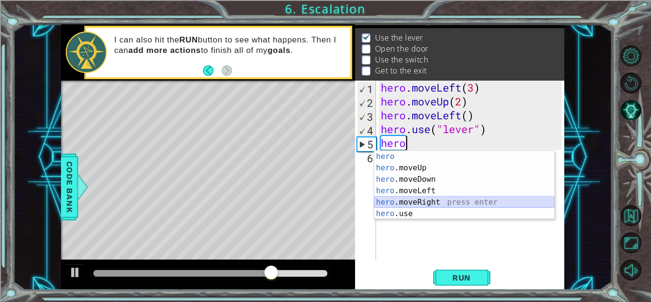
click at [408, 204] on div "hero press enter hero .moveUp press enter hero .moveDown press enter hero .move…" at bounding box center [464, 197] width 180 height 92
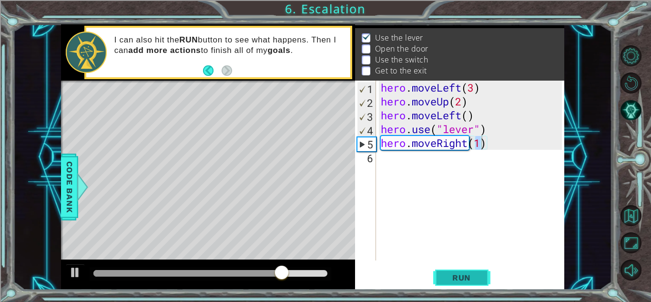
click at [453, 273] on button "Run" at bounding box center [461, 277] width 57 height 21
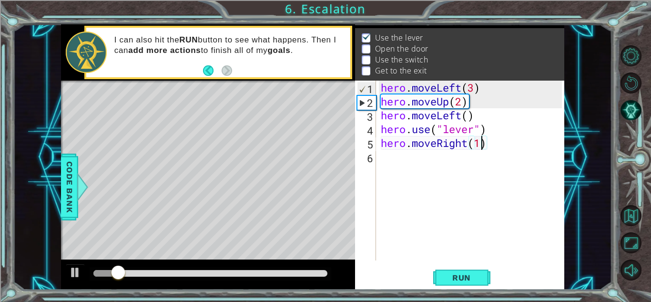
click at [485, 147] on div "hero . moveLeft ( 3 ) hero . moveUp ( 2 ) hero . moveLeft ( ) hero . use ( "lev…" at bounding box center [473, 184] width 188 height 207
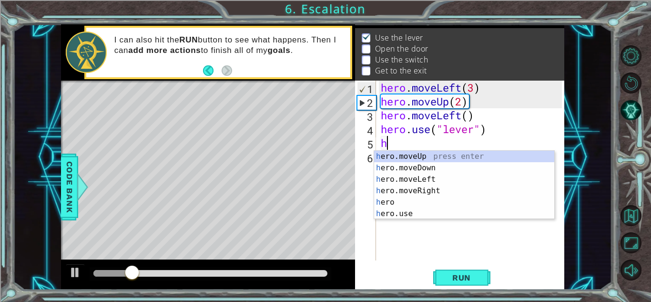
type textarea "h"
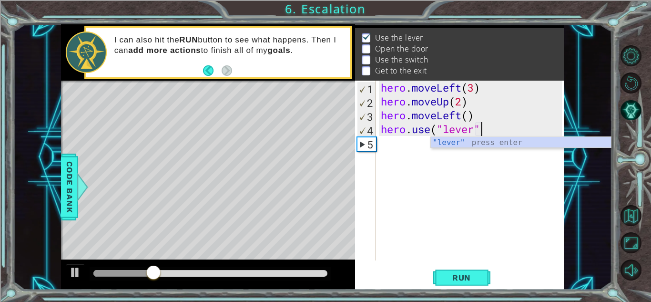
type textarea "hero.use("lever")"
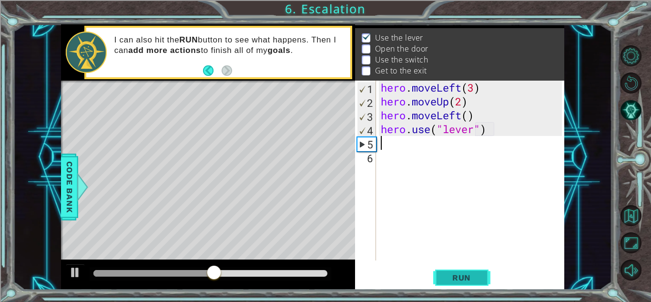
click at [443, 279] on span "Run" at bounding box center [462, 278] width 38 height 10
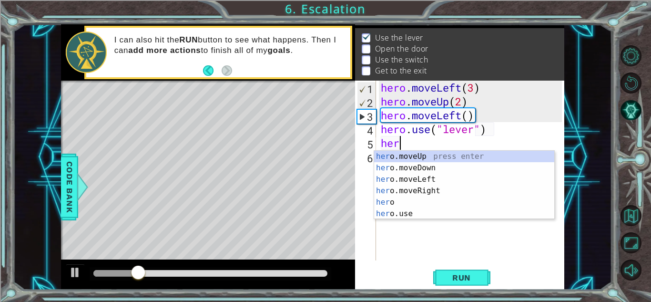
scroll to position [0, 0]
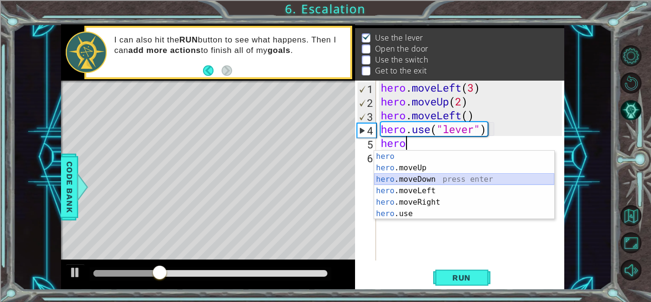
drag, startPoint x: 423, startPoint y: 178, endPoint x: 425, endPoint y: 173, distance: 5.6
click at [422, 174] on div "hero press enter hero .moveUp press enter hero .moveDown press enter hero .move…" at bounding box center [464, 197] width 180 height 92
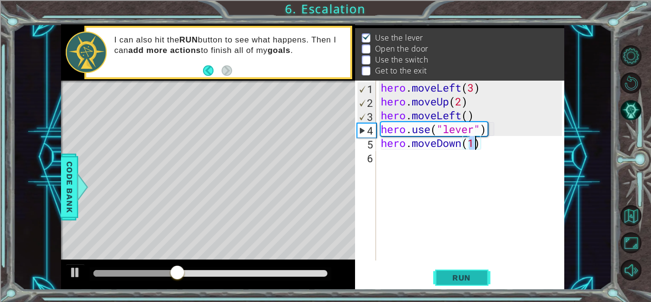
type textarea "hero.moveDown(1)"
click at [463, 276] on span "Run" at bounding box center [462, 278] width 38 height 10
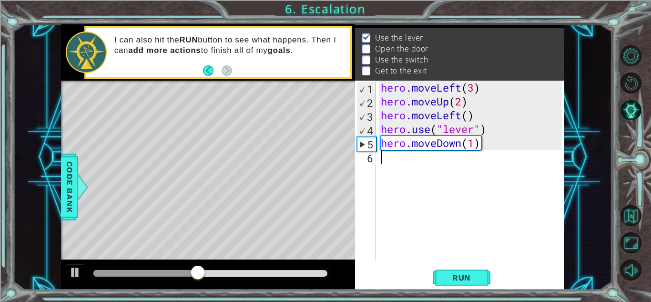
click at [402, 164] on div "hero . moveLeft ( 3 ) hero . moveUp ( 2 ) hero . moveLeft ( ) hero . use ( "lev…" at bounding box center [473, 184] width 188 height 207
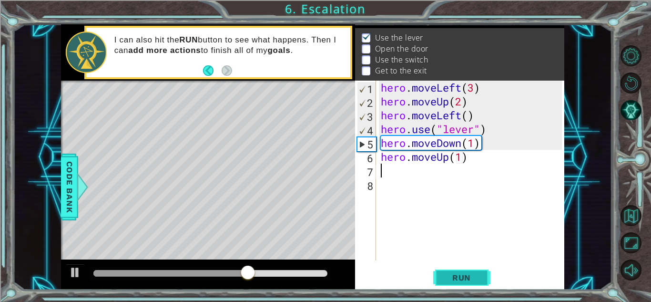
type textarea "hero.moveUp(1)"
click at [449, 279] on span "Run" at bounding box center [462, 278] width 38 height 10
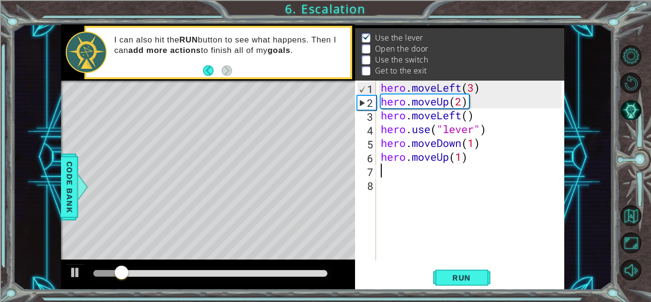
click at [470, 160] on div "hero . moveLeft ( 3 ) hero . moveUp ( 2 ) hero . moveLeft ( ) hero . use ( "lev…" at bounding box center [473, 184] width 188 height 207
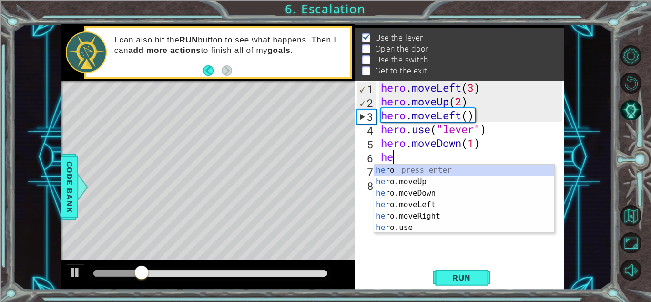
type textarea "h"
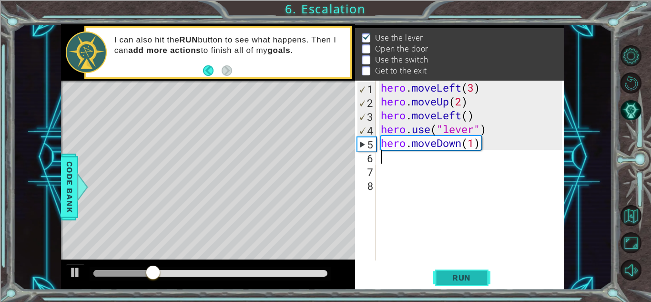
click at [451, 276] on span "Run" at bounding box center [462, 278] width 38 height 10
drag, startPoint x: 379, startPoint y: 170, endPoint x: 374, endPoint y: 168, distance: 5.8
click at [379, 172] on div "hero . moveLeft ( 3 ) hero . moveUp ( 2 ) hero . moveLeft ( ) hero . use ( "lev…" at bounding box center [473, 184] width 188 height 207
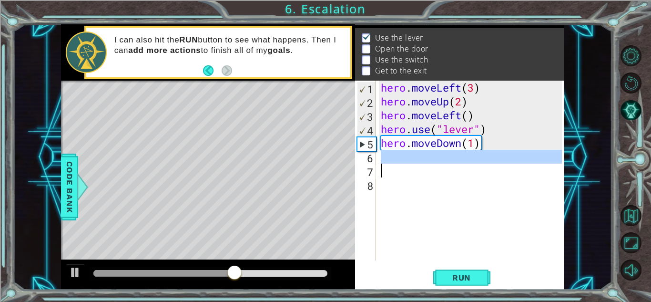
click at [385, 157] on div "hero . moveLeft ( 3 ) hero . moveUp ( 2 ) hero . moveLeft ( ) hero . use ( "lev…" at bounding box center [470, 171] width 183 height 180
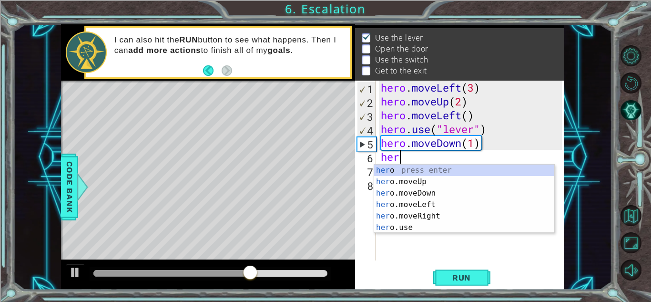
scroll to position [0, 0]
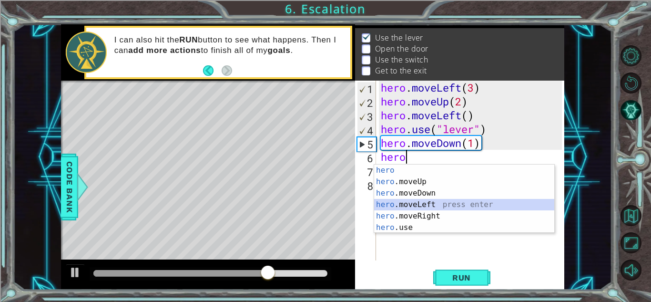
click at [419, 210] on div "hero press enter hero .moveUp press enter hero .moveDown press enter hero .move…" at bounding box center [464, 210] width 180 height 92
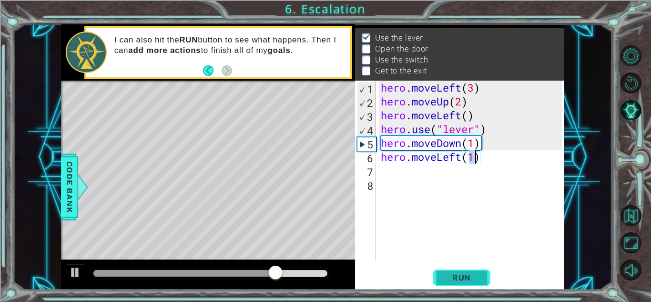
type textarea "hero.moveLeft(1)"
click at [467, 278] on span "Run" at bounding box center [462, 278] width 38 height 10
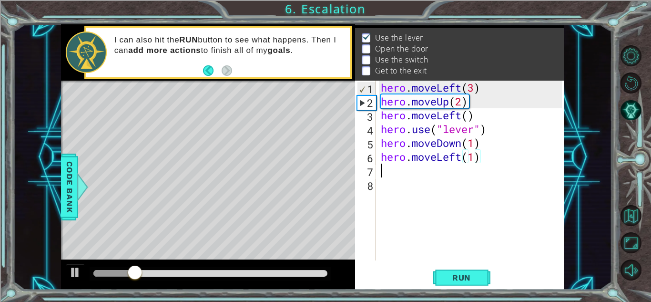
drag, startPoint x: 379, startPoint y: 170, endPoint x: 376, endPoint y: 175, distance: 5.6
click at [377, 175] on div "hero.moveLeft(1) 1 2 3 4 5 6 7 8 hero . moveLeft ( 3 ) hero . moveUp ( 2 ) hero…" at bounding box center [458, 171] width 207 height 180
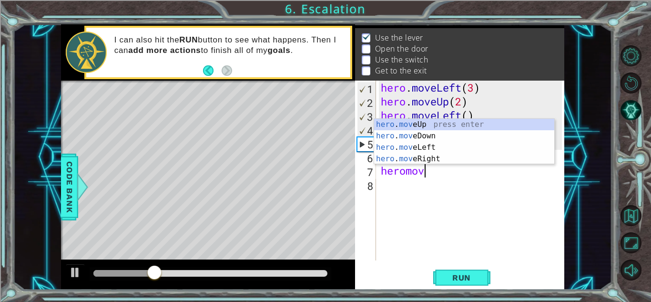
scroll to position [0, 1]
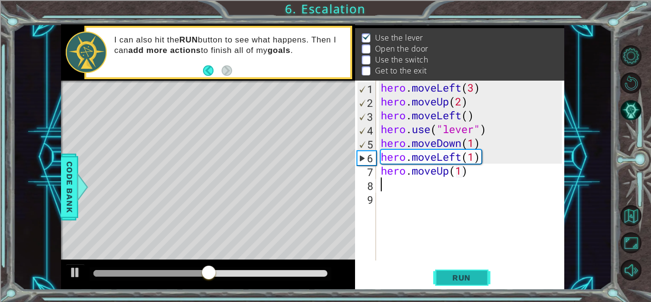
type textarea "hero.moveUp(1)"
drag, startPoint x: 459, startPoint y: 273, endPoint x: 496, endPoint y: 265, distance: 38.1
click at [458, 272] on button "Run" at bounding box center [461, 277] width 57 height 21
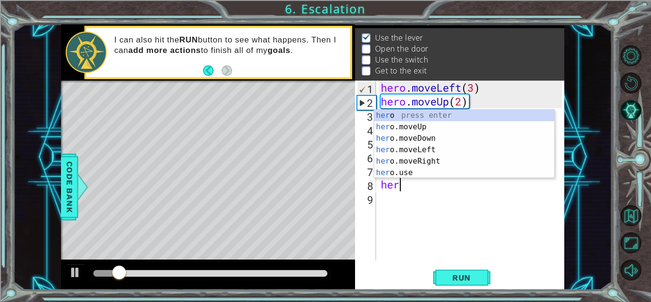
scroll to position [0, 0]
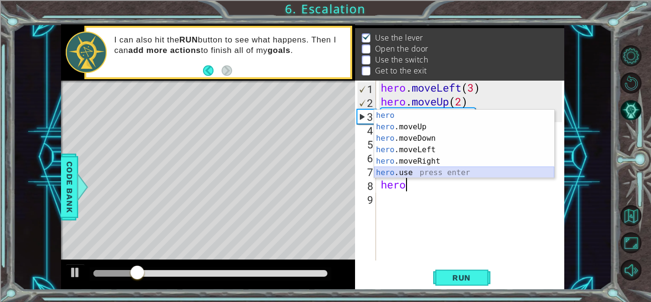
click at [391, 172] on div "hero press enter hero .moveUp press enter hero .moveDown press enter hero .move…" at bounding box center [464, 156] width 180 height 92
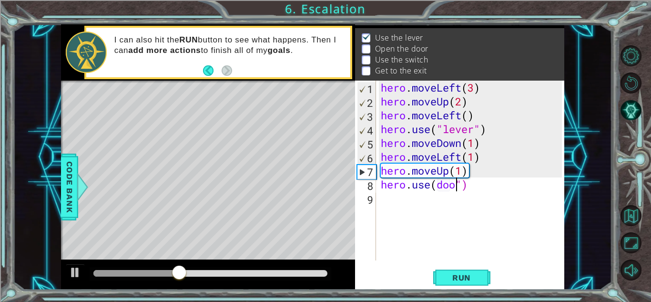
scroll to position [0, 3]
click at [437, 182] on div "hero . moveLeft ( 3 ) hero . moveUp ( 2 ) hero . moveLeft ( ) hero . use ( "lev…" at bounding box center [473, 184] width 188 height 207
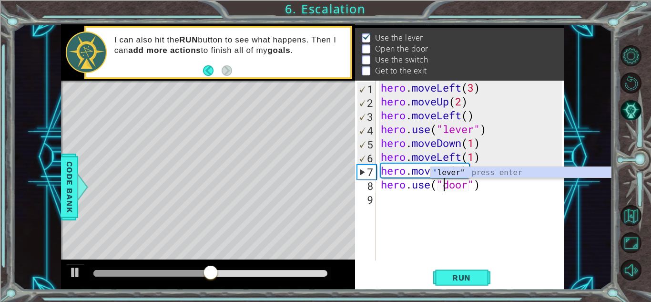
scroll to position [0, 3]
type textarea "hero.use("door")"
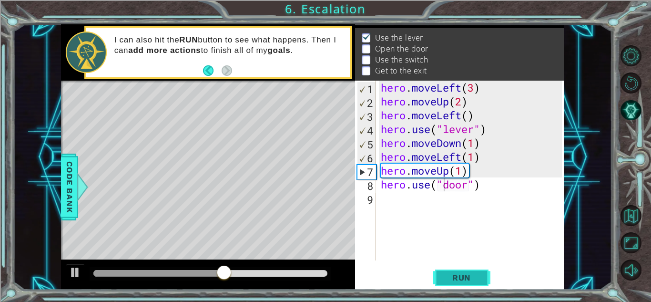
drag, startPoint x: 455, startPoint y: 274, endPoint x: 465, endPoint y: 279, distance: 11.3
click at [462, 284] on button "Run" at bounding box center [461, 277] width 57 height 21
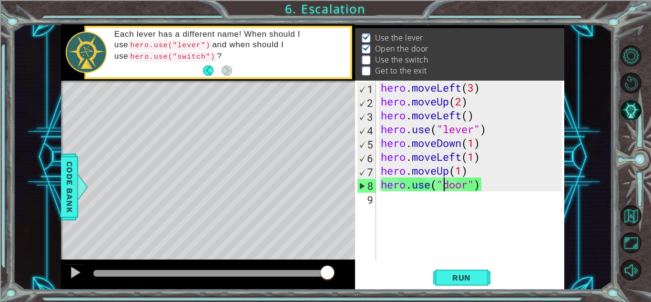
click at [395, 208] on div "hero . moveLeft ( 3 ) hero . moveUp ( 2 ) hero . moveLeft ( ) hero . use ( "lev…" at bounding box center [473, 184] width 188 height 207
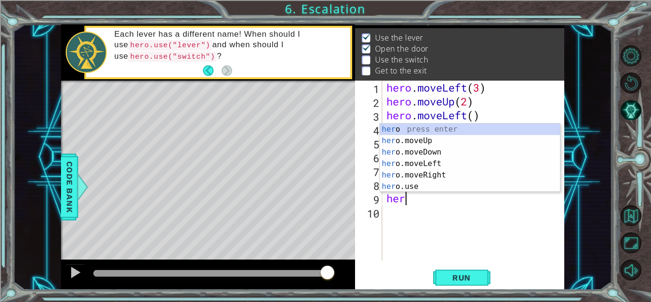
scroll to position [0, 0]
drag, startPoint x: 410, startPoint y: 176, endPoint x: 413, endPoint y: 182, distance: 6.4
click at [413, 182] on div "hero press enter hero .moveUp press enter hero .moveDown press enter hero .move…" at bounding box center [470, 169] width 180 height 92
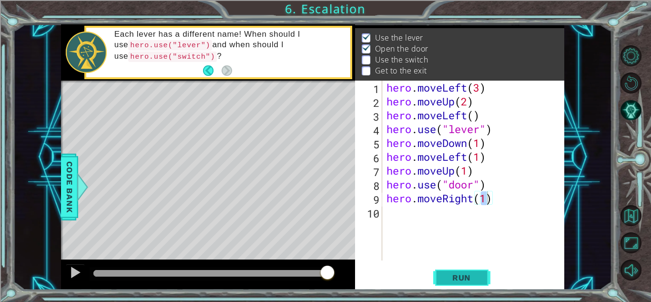
click at [439, 271] on button "Run" at bounding box center [461, 277] width 57 height 21
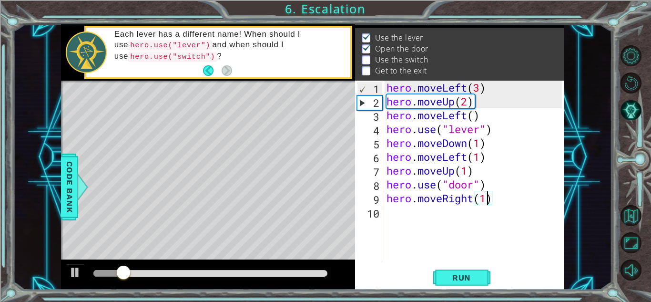
click at [487, 205] on div "hero . moveLeft ( 3 ) hero . moveUp ( 2 ) hero . moveLeft ( ) hero . use ( "lev…" at bounding box center [476, 184] width 182 height 207
click at [494, 205] on div "hero . moveLeft ( 3 ) hero . moveUp ( 2 ) hero . moveLeft ( ) hero . use ( "lev…" at bounding box center [476, 184] width 182 height 207
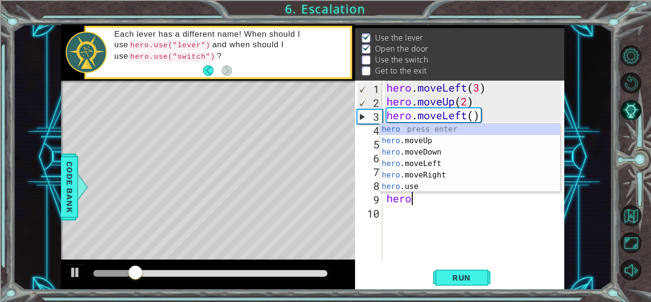
type textarea "h"
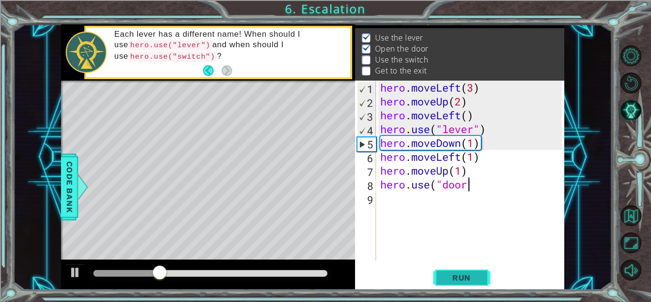
scroll to position [0, 4]
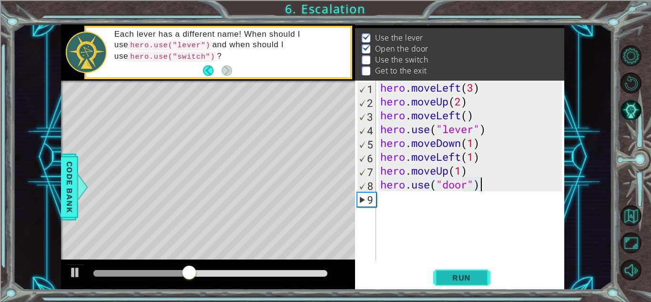
type textarea "hero.use("door")"
click at [471, 277] on span "Run" at bounding box center [462, 278] width 38 height 10
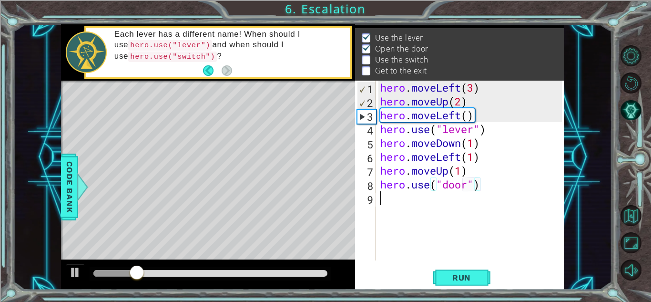
click at [382, 197] on div "hero . moveLeft ( 3 ) hero . moveUp ( 2 ) hero . moveLeft ( ) hero . use ( "lev…" at bounding box center [473, 184] width 188 height 207
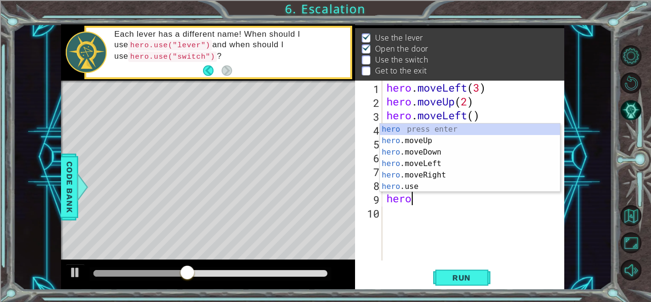
scroll to position [0, 0]
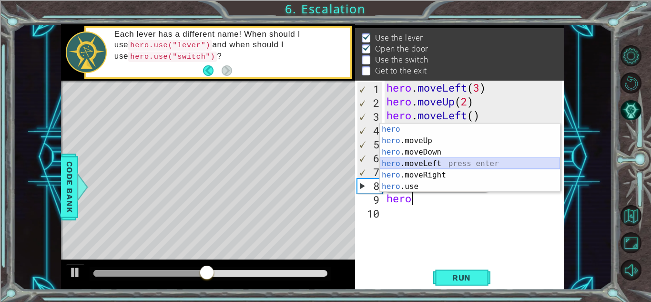
click at [394, 161] on div "hero press enter hero .moveUp press enter hero .moveDown press enter hero .move…" at bounding box center [470, 169] width 180 height 92
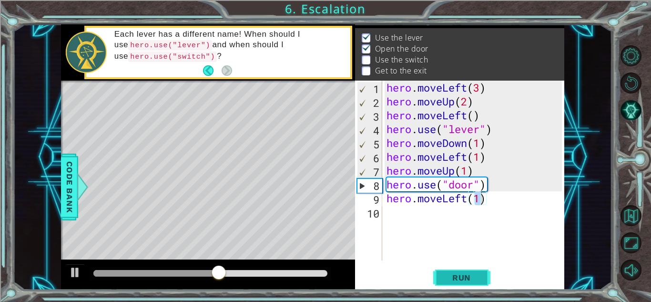
click at [462, 270] on button "Run" at bounding box center [461, 277] width 57 height 21
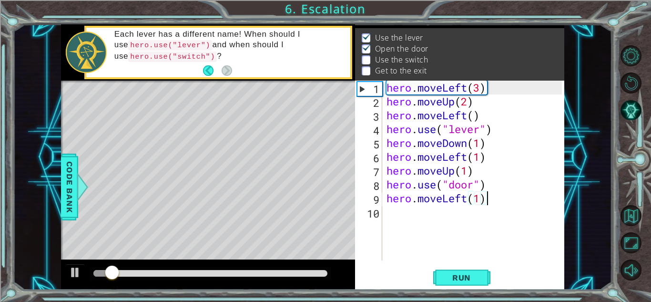
click at [486, 203] on div "hero . moveLeft ( 3 ) hero . moveUp ( 2 ) hero . moveLeft ( ) hero . use ( "lev…" at bounding box center [476, 184] width 182 height 207
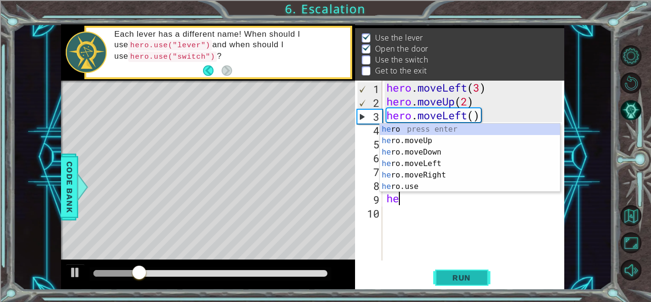
scroll to position [0, 0]
type textarea "h"
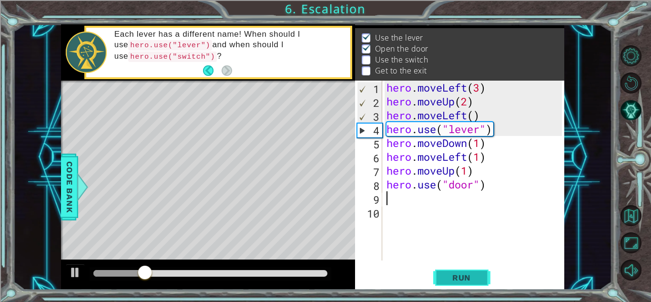
click at [465, 278] on span "Run" at bounding box center [462, 278] width 38 height 10
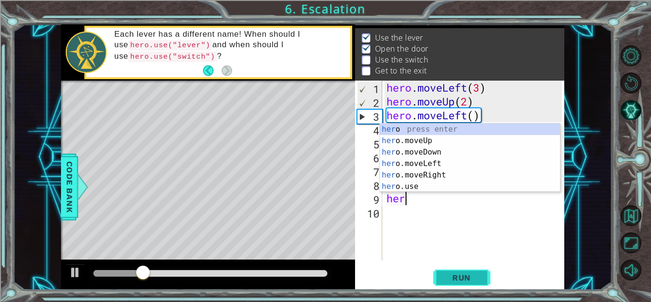
scroll to position [0, 0]
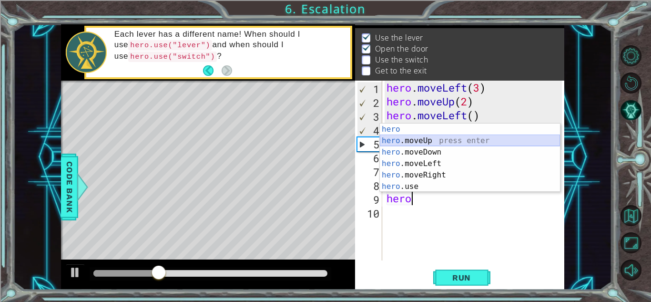
click at [400, 138] on div "hero press enter hero .moveUp press enter hero .moveDown press enter hero .move…" at bounding box center [470, 169] width 180 height 92
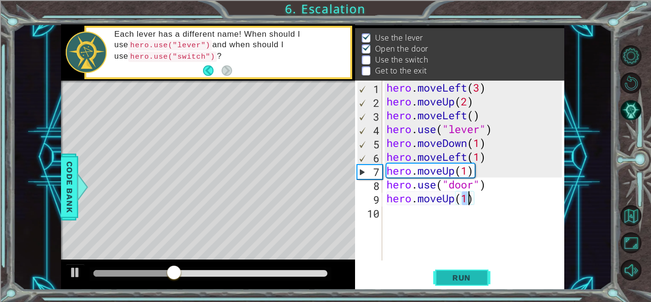
click at [460, 270] on button "Run" at bounding box center [461, 277] width 57 height 21
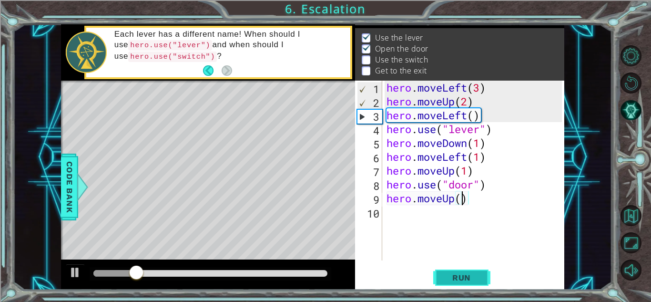
type textarea "hero.moveUp(2)"
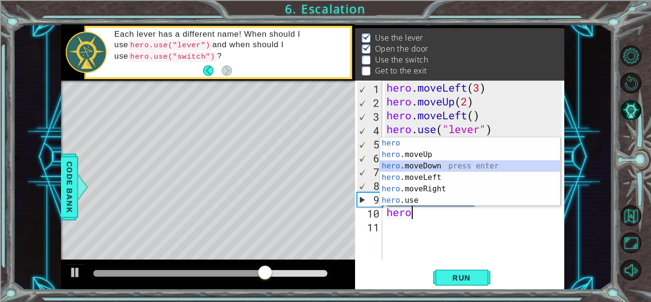
click at [401, 165] on div "hero press enter hero .moveUp press enter hero .moveDown press enter hero .move…" at bounding box center [470, 183] width 180 height 92
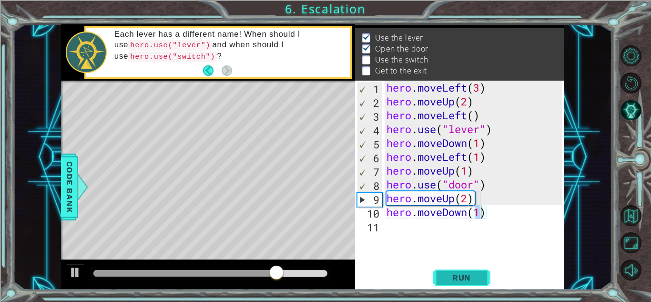
click at [463, 276] on span "Run" at bounding box center [462, 278] width 38 height 10
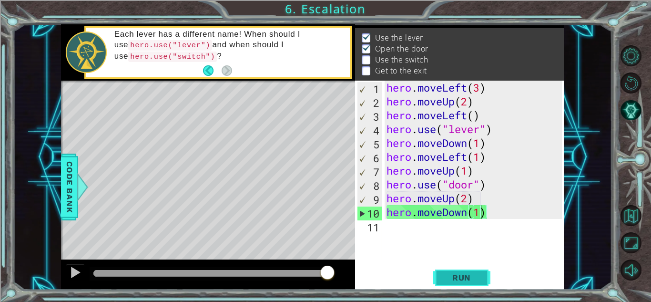
click at [448, 275] on span "Run" at bounding box center [462, 278] width 38 height 10
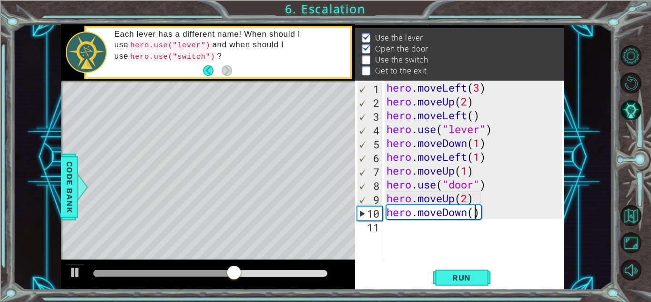
click at [485, 217] on div "hero . moveLeft ( 3 ) hero . moveUp ( 2 ) hero . moveLeft ( ) hero . use ( "lev…" at bounding box center [476, 184] width 182 height 207
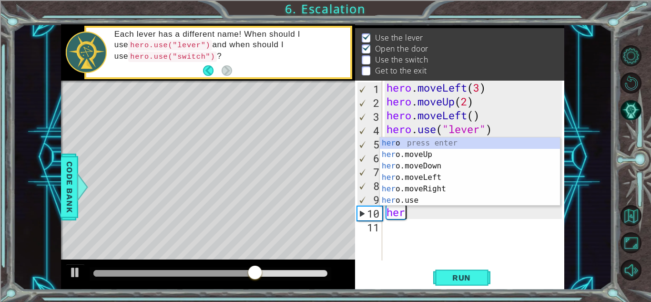
scroll to position [0, 0]
type textarea "h"
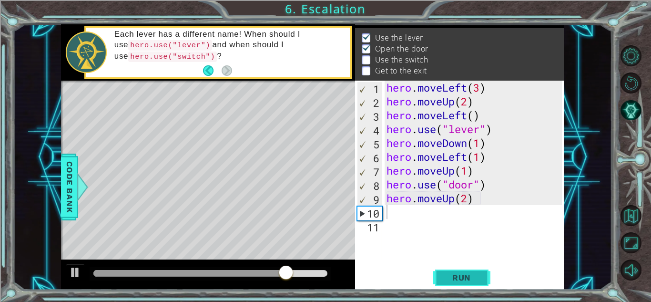
click at [465, 270] on button "Run" at bounding box center [461, 277] width 57 height 21
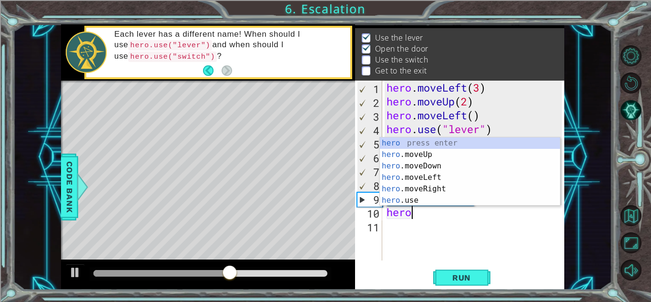
scroll to position [0, 0]
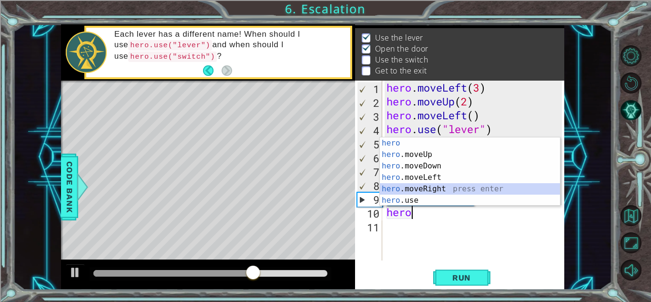
click at [426, 185] on div "hero press enter hero .moveUp press enter hero .moveDown press enter hero .move…" at bounding box center [470, 183] width 180 height 92
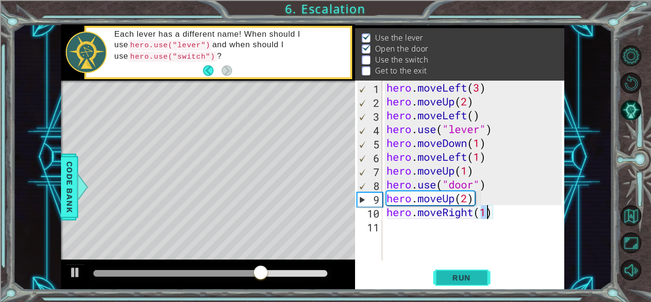
type textarea "hero.moveRight(1)"
drag, startPoint x: 440, startPoint y: 275, endPoint x: 439, endPoint y: 270, distance: 4.9
click at [441, 275] on button "Run" at bounding box center [461, 277] width 57 height 21
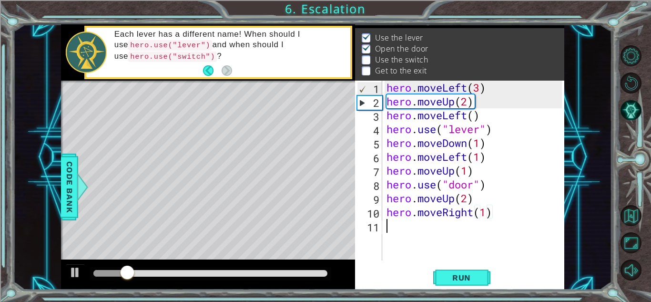
click at [386, 231] on div "hero . moveLeft ( 3 ) hero . moveUp ( 2 ) hero . moveLeft ( ) hero . use ( "lev…" at bounding box center [476, 184] width 182 height 207
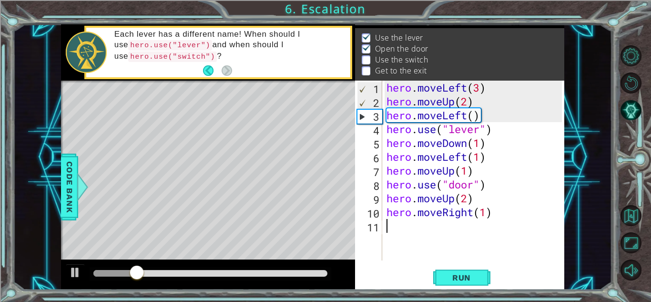
click at [485, 214] on div "hero . moveLeft ( 3 ) hero . moveUp ( 2 ) hero . moveLeft ( ) hero . use ( "lev…" at bounding box center [476, 184] width 182 height 207
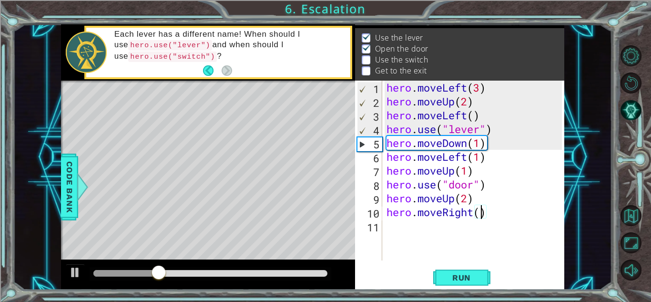
type textarea "hero.moveRight(3)"
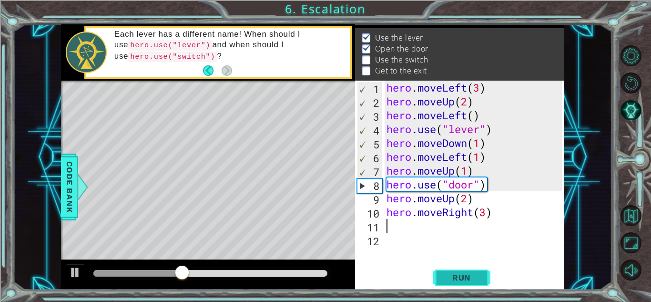
drag, startPoint x: 447, startPoint y: 279, endPoint x: 433, endPoint y: 280, distance: 13.9
click at [440, 280] on button "Run" at bounding box center [461, 277] width 57 height 21
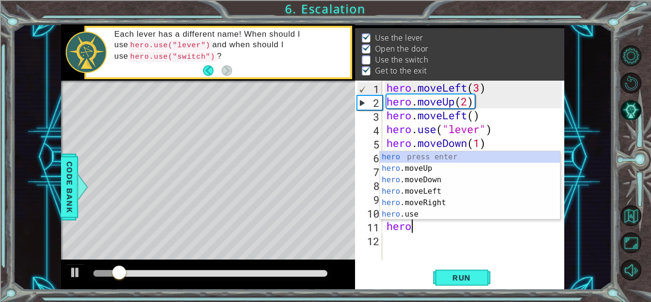
scroll to position [0, 0]
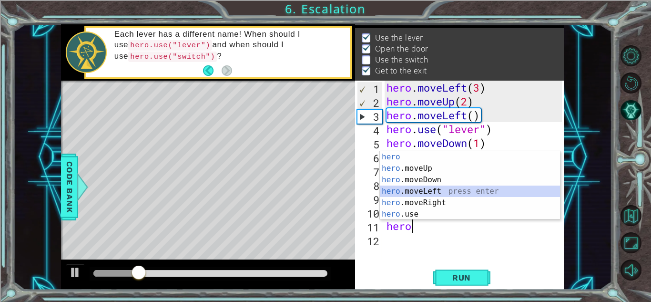
click at [422, 191] on div "hero press enter hero .moveUp press enter hero .moveDown press enter hero .move…" at bounding box center [470, 197] width 180 height 92
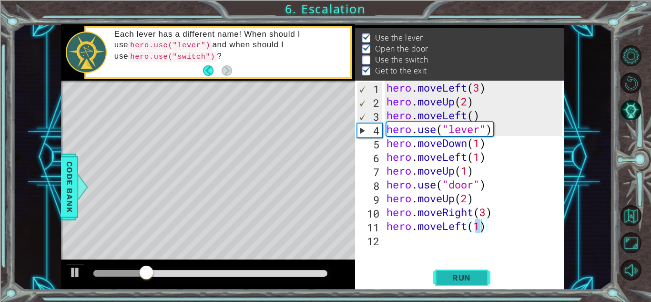
click at [450, 280] on span "Run" at bounding box center [462, 278] width 38 height 10
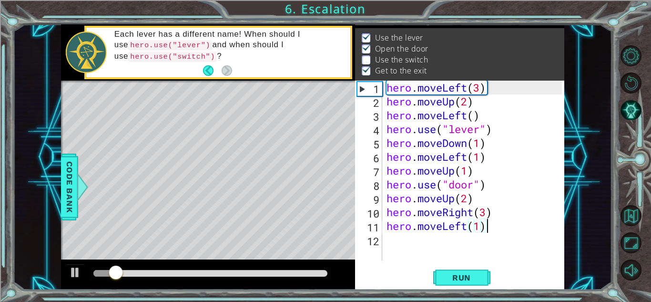
click at [488, 231] on div "hero . moveLeft ( 3 ) hero . moveUp ( 2 ) hero . moveLeft ( ) hero . use ( "lev…" at bounding box center [476, 184] width 182 height 207
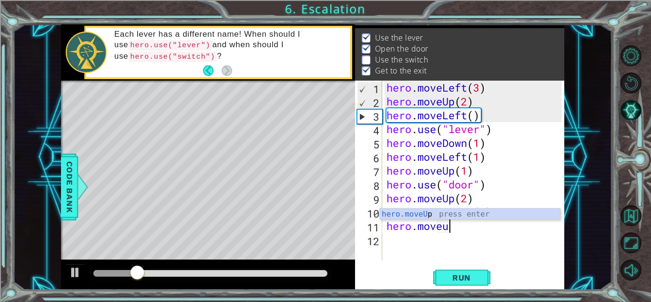
scroll to position [0, 2]
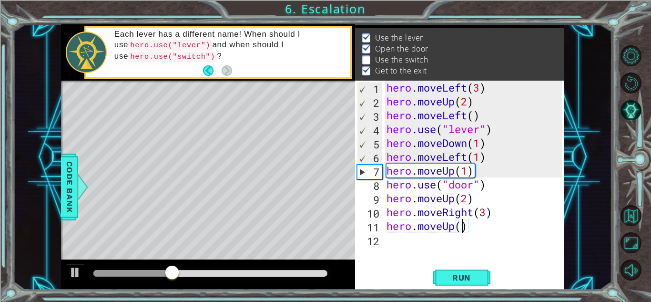
type textarea "hero.moveUp(2)"
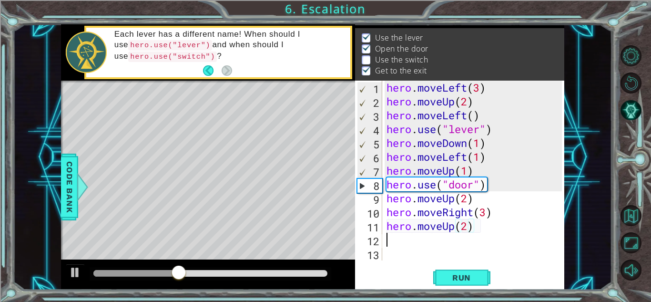
scroll to position [0, 0]
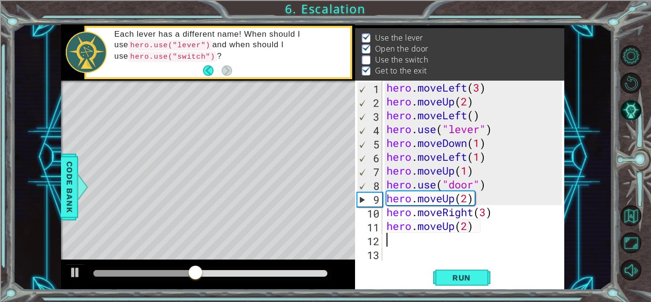
drag, startPoint x: 483, startPoint y: 229, endPoint x: 482, endPoint y: 221, distance: 8.2
click at [482, 221] on div "hero . moveLeft ( 3 ) hero . moveUp ( 2 ) hero . moveLeft ( ) hero . use ( "lev…" at bounding box center [476, 184] width 182 height 207
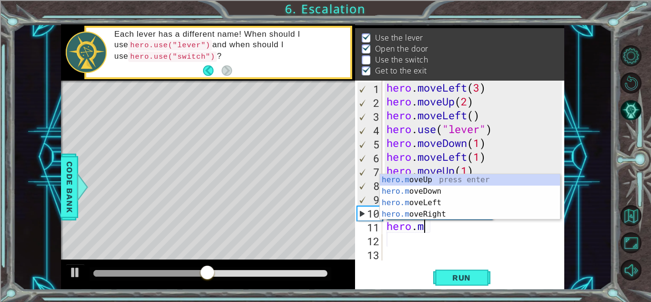
type textarea "h"
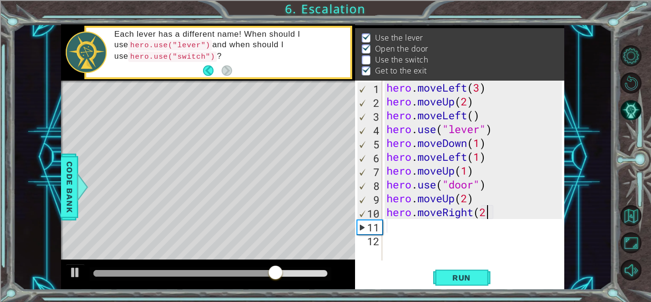
scroll to position [0, 4]
type textarea "hero.moveRight(2)"
click at [473, 281] on span "Run" at bounding box center [462, 278] width 38 height 10
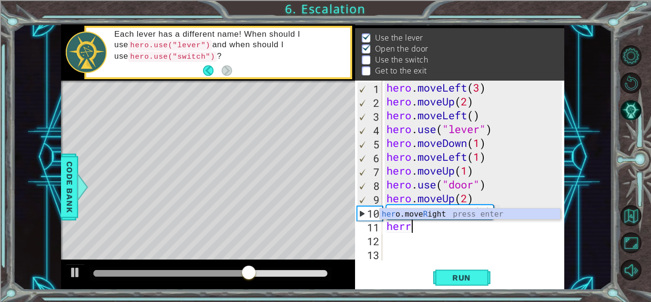
scroll to position [0, 0]
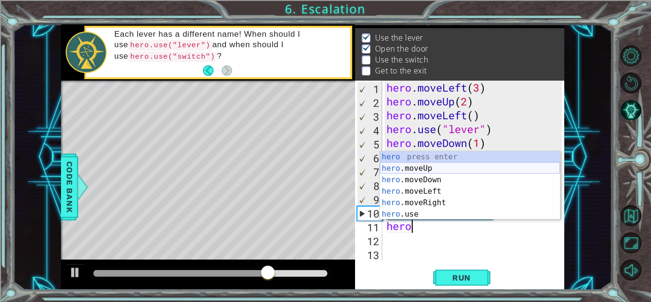
click at [414, 164] on div "hero press enter hero .moveUp press enter hero .moveDown press enter hero .move…" at bounding box center [470, 197] width 180 height 92
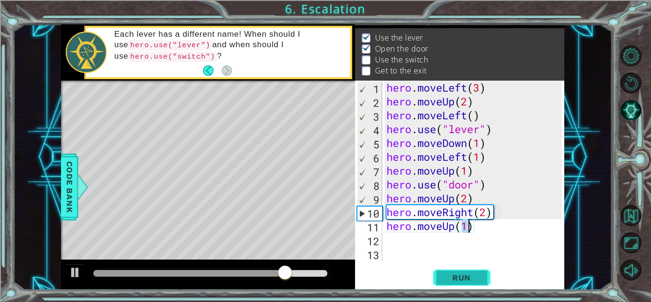
click at [471, 276] on span "Run" at bounding box center [462, 278] width 38 height 10
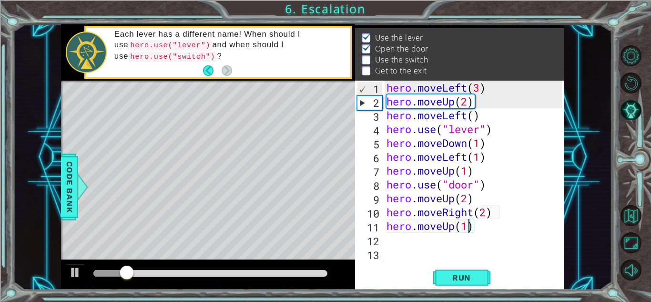
click at [484, 227] on div "hero . moveLeft ( 3 ) hero . moveUp ( 2 ) hero . moveLeft ( ) hero . use ( "lev…" at bounding box center [476, 184] width 182 height 207
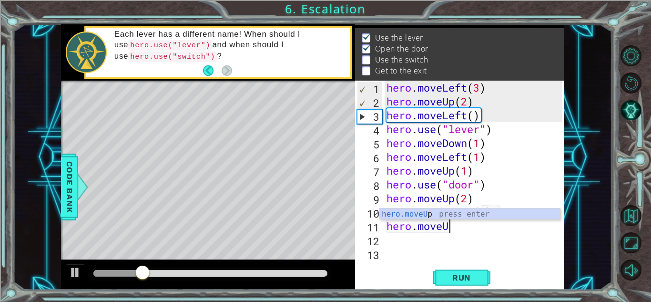
type textarea "h"
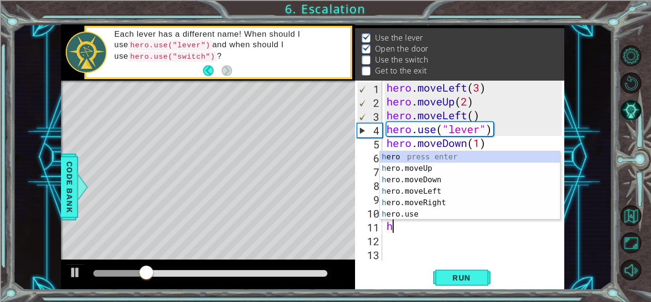
type textarea "h"
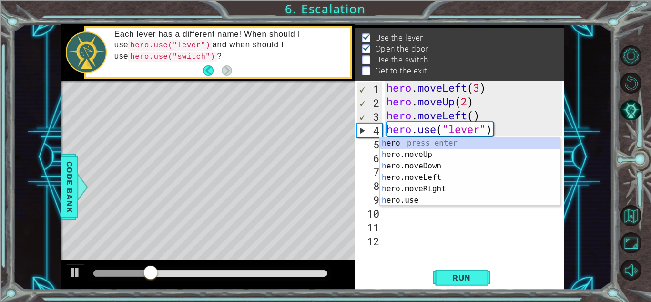
type textarea "hero"
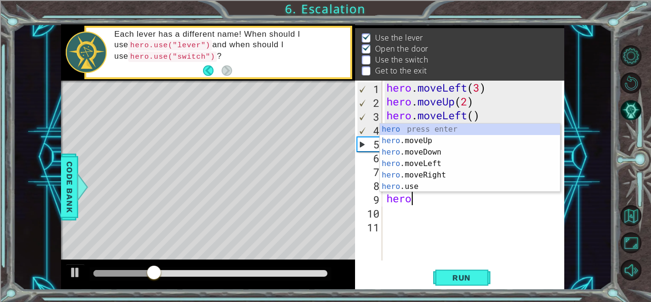
scroll to position [0, 0]
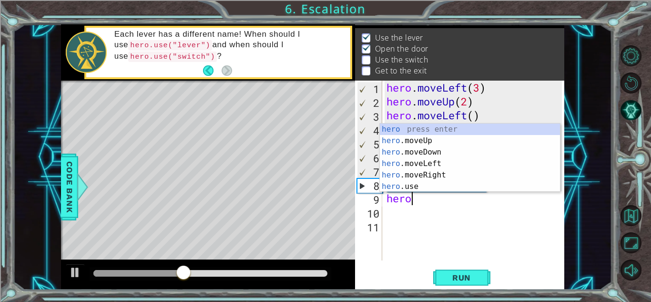
click at [566, 224] on div "1 ההההההההההההההההההההההההההההההההההההההההההההההההההההההההההההההההההההההההההההה…" at bounding box center [312, 157] width 599 height 266
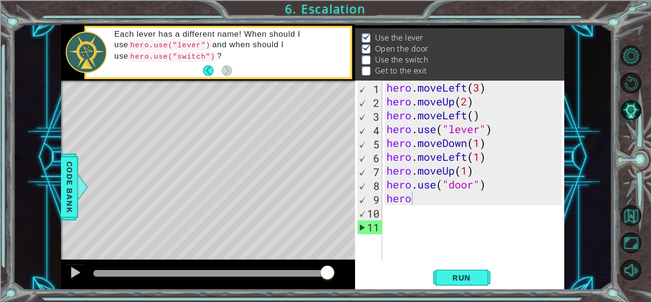
click at [424, 205] on div "hero . moveLeft ( 3 ) hero . moveUp ( 2 ) hero . moveLeft ( ) hero . use ( "lev…" at bounding box center [476, 184] width 182 height 207
click at [420, 200] on div "hero . moveLeft ( 3 ) hero . moveUp ( 2 ) hero . moveLeft ( ) hero . use ( "lev…" at bounding box center [476, 184] width 182 height 207
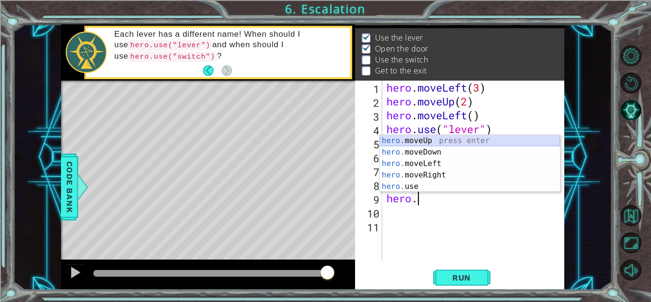
click at [444, 146] on div "hero. moveUp press enter hero. moveDown press enter hero. moveLeft press enter …" at bounding box center [470, 175] width 180 height 80
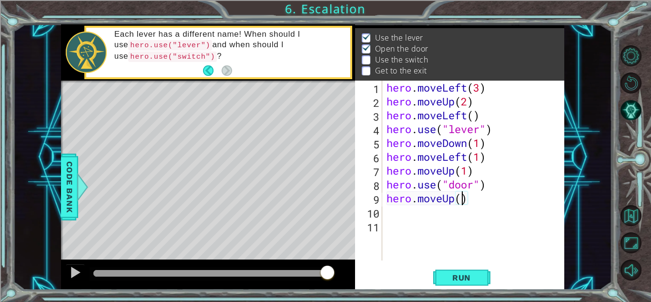
type textarea "hero.moveUp(2)"
click at [390, 212] on div "hero . moveLeft ( 3 ) hero . moveUp ( 2 ) hero . moveLeft ( ) hero . use ( "lev…" at bounding box center [476, 184] width 182 height 207
click at [449, 277] on span "Run" at bounding box center [462, 278] width 38 height 10
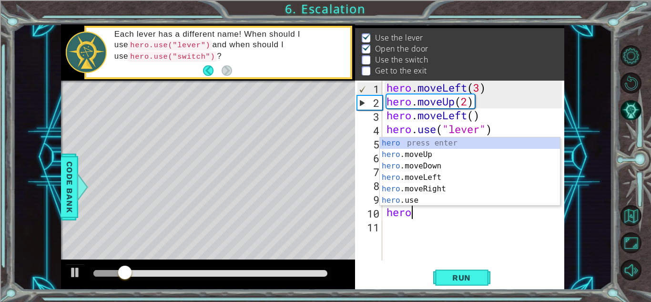
scroll to position [0, 0]
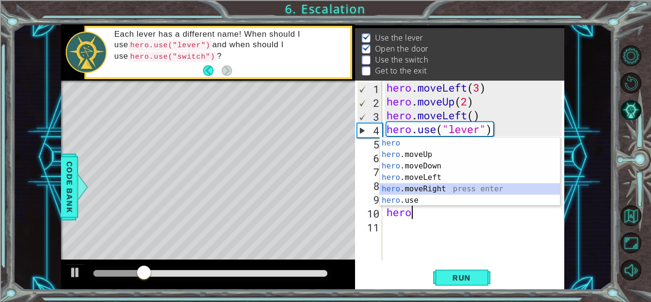
click at [421, 185] on div "hero press enter hero .moveUp press enter hero .moveDown press enter hero .move…" at bounding box center [470, 183] width 180 height 92
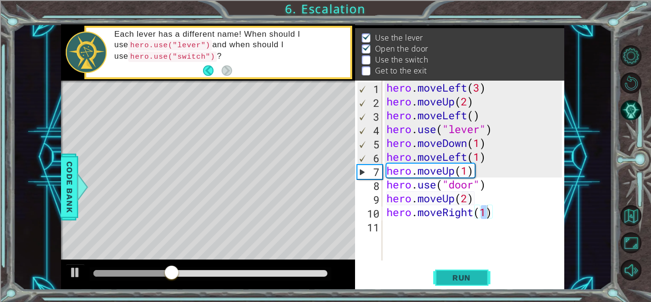
click at [463, 275] on span "Run" at bounding box center [462, 278] width 38 height 10
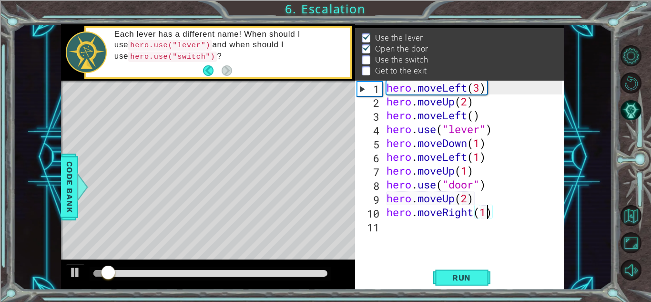
type textarea "hero.moveRight(2)"
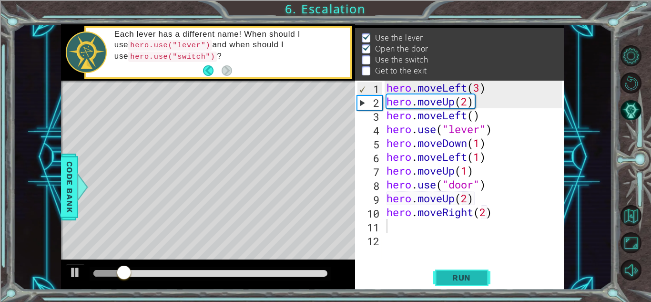
click at [458, 277] on span "Run" at bounding box center [462, 278] width 38 height 10
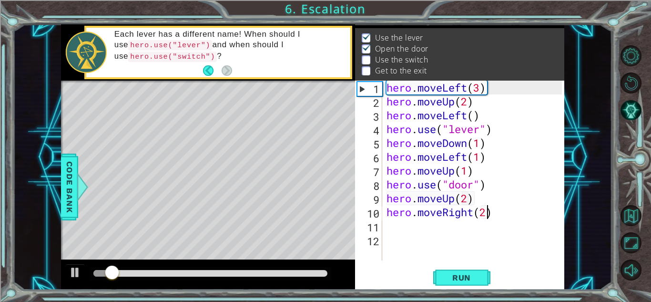
click at [489, 215] on div "hero . moveLeft ( 3 ) hero . moveUp ( 2 ) hero . moveLeft ( ) hero . use ( "lev…" at bounding box center [476, 184] width 182 height 207
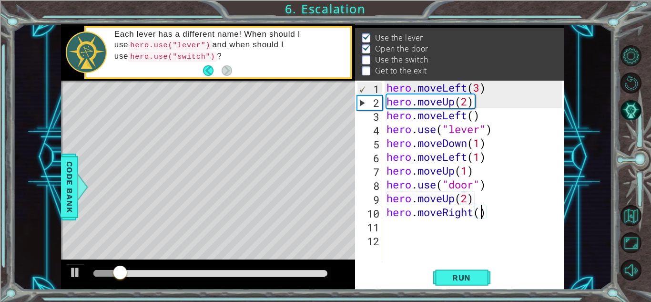
type textarea "hero.moveRight(3)"
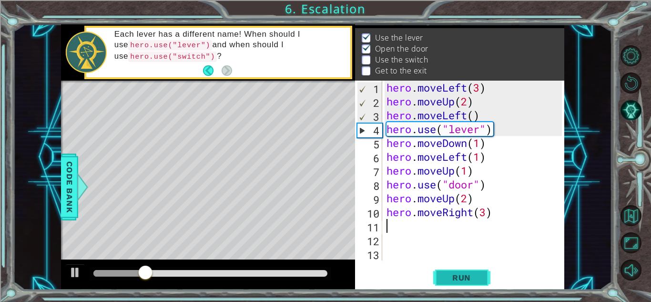
drag, startPoint x: 447, startPoint y: 279, endPoint x: 442, endPoint y: 278, distance: 5.0
click at [447, 279] on span "Run" at bounding box center [462, 278] width 38 height 10
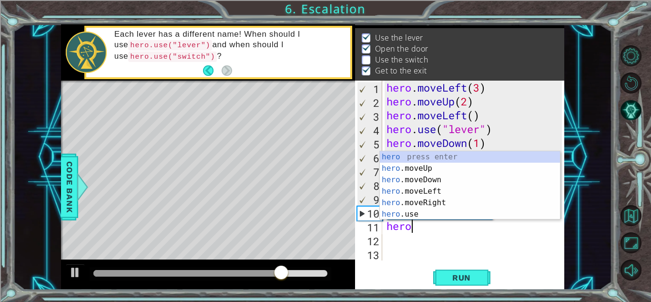
scroll to position [0, 0]
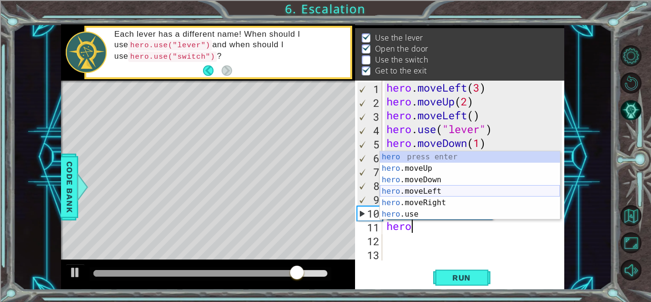
click at [426, 190] on div "hero press enter hero .moveUp press enter hero .moveDown press enter hero .move…" at bounding box center [470, 197] width 180 height 92
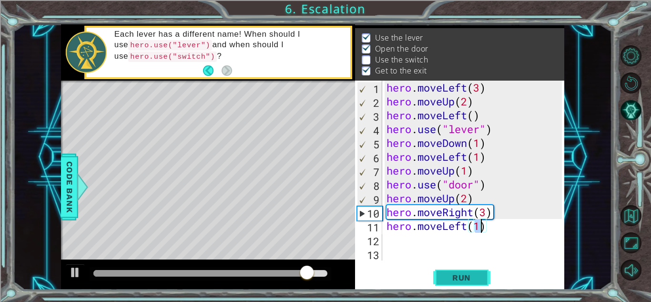
click at [461, 278] on span "Run" at bounding box center [462, 278] width 38 height 10
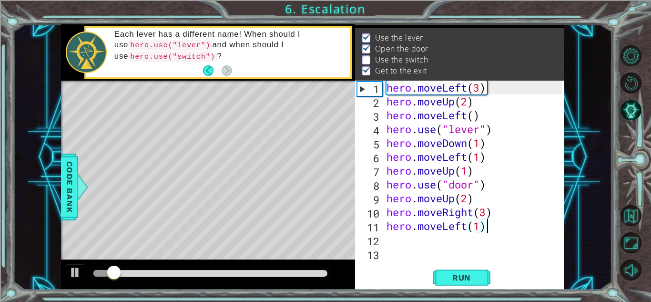
click at [485, 228] on div "hero . moveLeft ( 3 ) hero . moveUp ( 2 ) hero . moveLeft ( ) hero . use ( "lev…" at bounding box center [476, 184] width 182 height 207
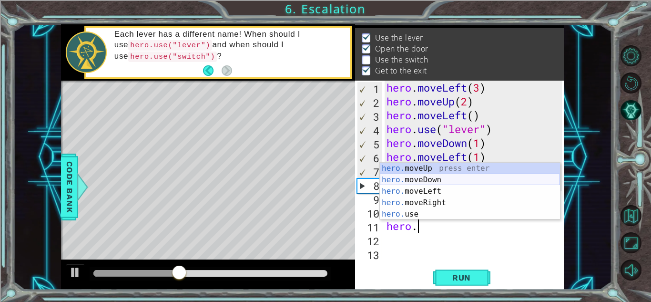
click at [420, 177] on div "hero. moveUp press enter hero. moveDown press enter hero. moveLeft press enter …" at bounding box center [470, 203] width 180 height 80
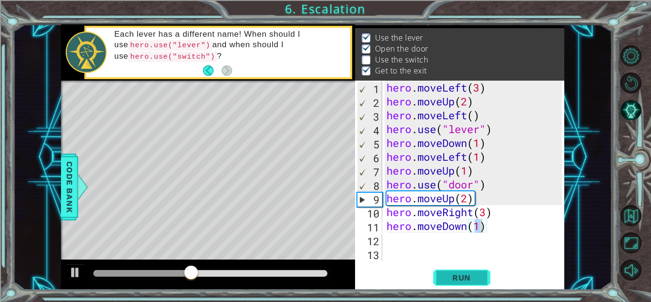
click at [452, 271] on button "Run" at bounding box center [461, 277] width 57 height 21
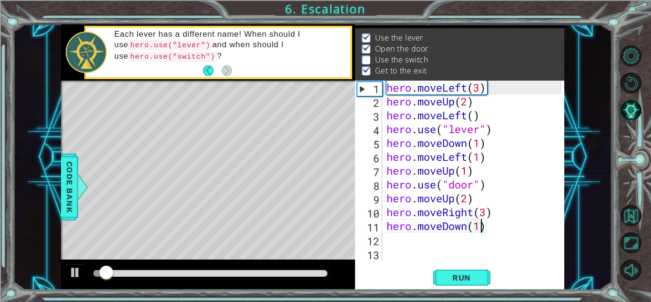
click at [490, 225] on div "hero . moveLeft ( 3 ) hero . moveUp ( 2 ) hero . moveLeft ( ) hero . use ( "lev…" at bounding box center [476, 184] width 182 height 207
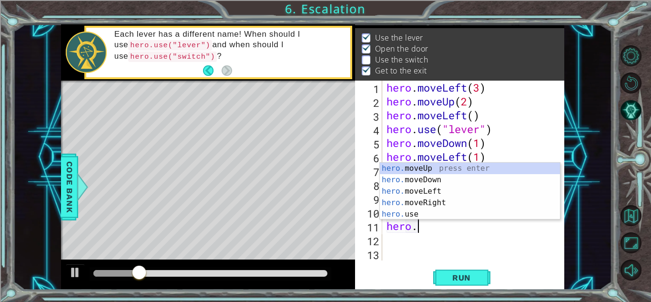
scroll to position [0, 1]
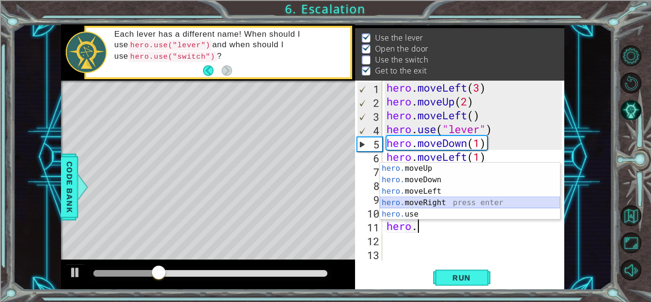
click at [431, 211] on div "hero. moveUp press enter hero. moveDown press enter hero. moveLeft press enter …" at bounding box center [470, 203] width 180 height 80
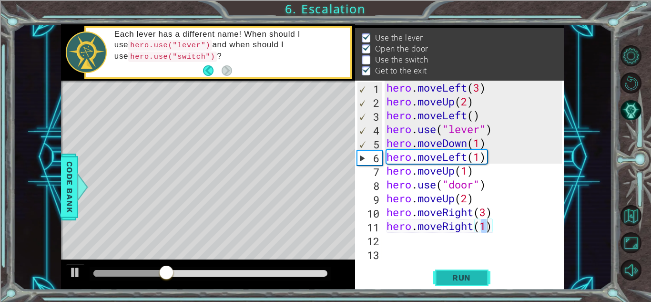
click at [461, 273] on span "Run" at bounding box center [462, 278] width 38 height 10
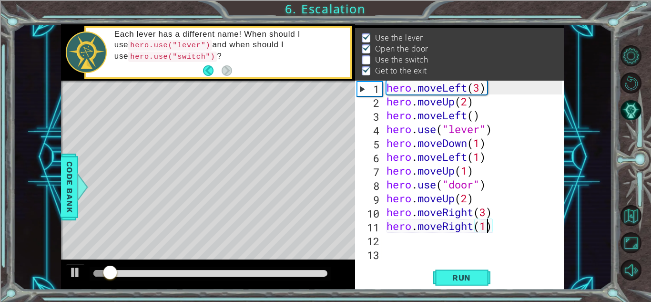
click at [492, 229] on div "hero . moveLeft ( 3 ) hero . moveUp ( 2 ) hero . moveLeft ( ) hero . use ( "lev…" at bounding box center [476, 184] width 182 height 207
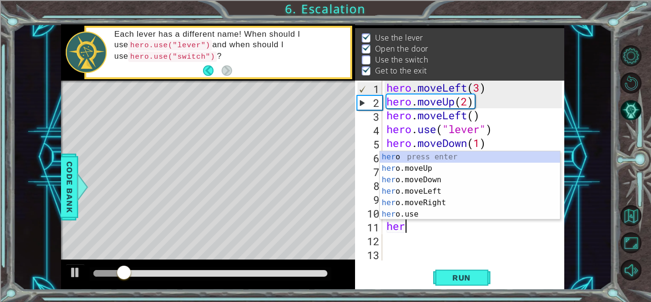
type textarea "h"
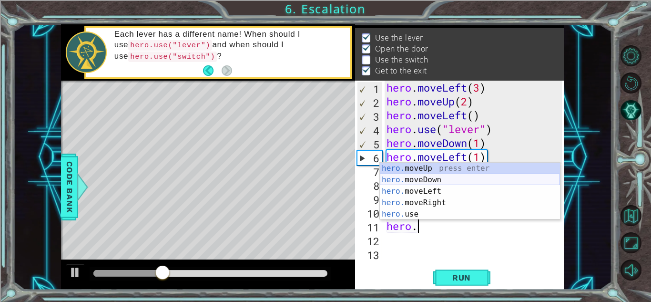
click at [440, 183] on div "hero. moveUp press enter hero. moveDown press enter hero. moveLeft press enter …" at bounding box center [470, 203] width 180 height 80
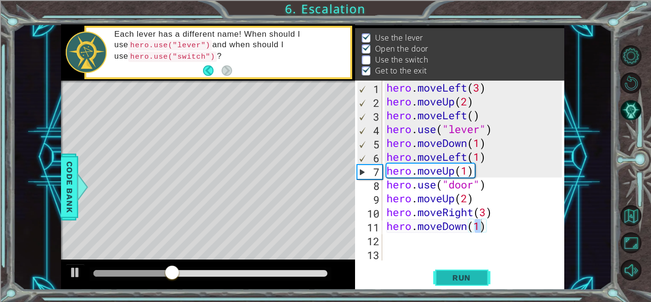
click at [446, 274] on span "Run" at bounding box center [462, 278] width 38 height 10
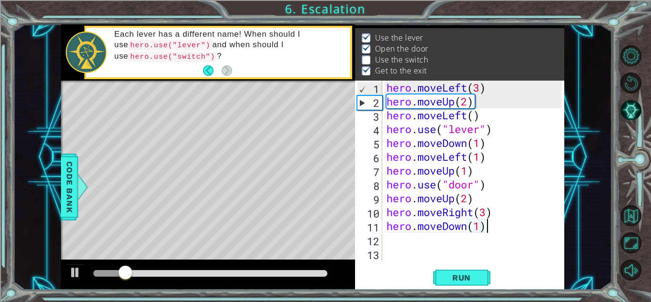
click at [487, 231] on div "hero . moveLeft ( 3 ) hero . moveUp ( 2 ) hero . moveLeft ( ) hero . use ( "lev…" at bounding box center [476, 184] width 182 height 207
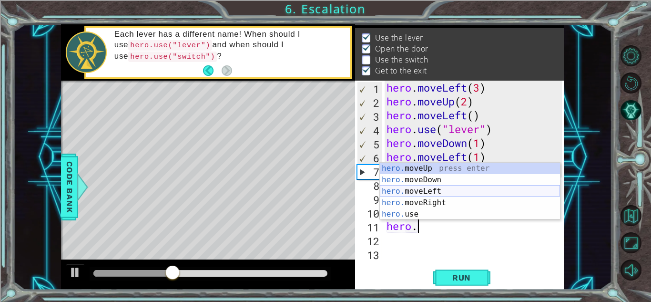
click at [425, 189] on div "hero. moveUp press enter hero. moveDown press enter hero. moveLeft press enter …" at bounding box center [470, 203] width 180 height 80
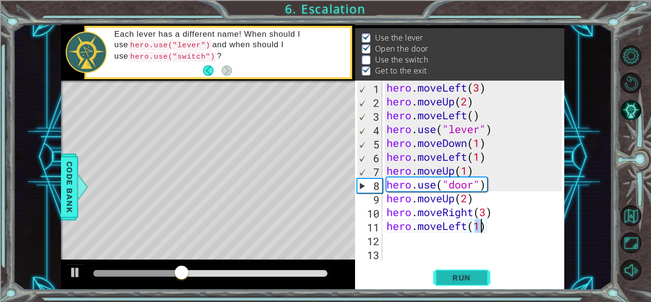
drag, startPoint x: 452, startPoint y: 277, endPoint x: 443, endPoint y: 268, distance: 12.5
click at [451, 273] on span "Run" at bounding box center [462, 278] width 38 height 10
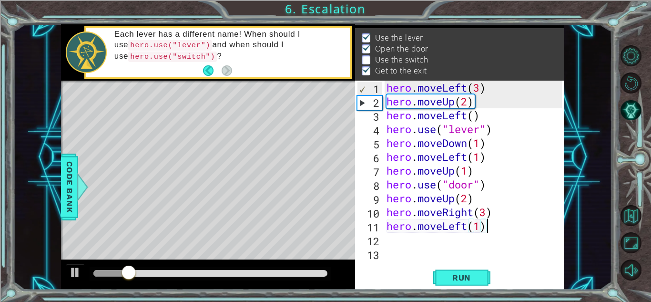
click at [492, 229] on div "hero . moveLeft ( 3 ) hero . moveUp ( 2 ) hero . moveLeft ( ) hero . use ( "lev…" at bounding box center [476, 184] width 182 height 207
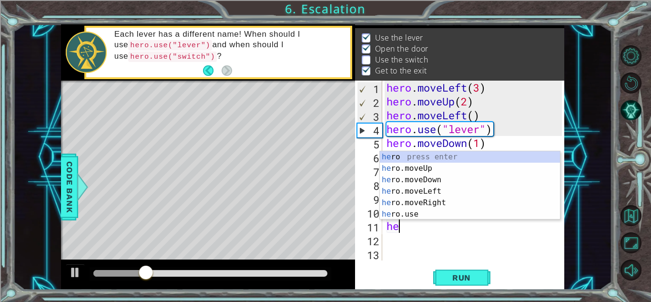
scroll to position [0, 0]
type textarea "h"
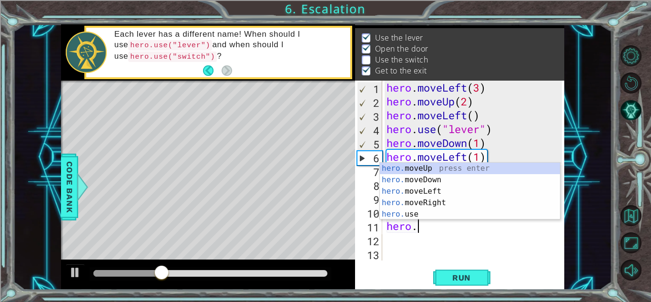
scroll to position [0, 1]
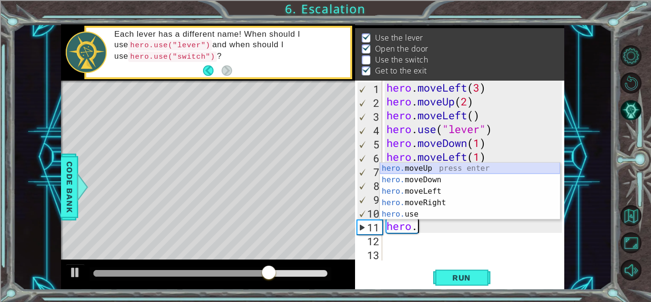
drag, startPoint x: 413, startPoint y: 174, endPoint x: 405, endPoint y: 177, distance: 8.5
click at [405, 177] on div "hero. moveUp press enter hero. moveDown press enter hero. moveLeft press enter …" at bounding box center [470, 203] width 180 height 80
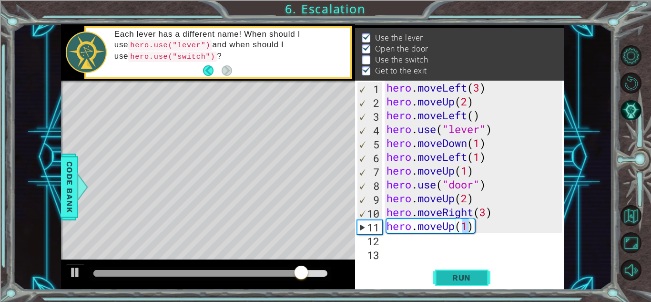
click at [459, 271] on button "Run" at bounding box center [461, 277] width 57 height 21
type textarea "hero.moveUp(2)"
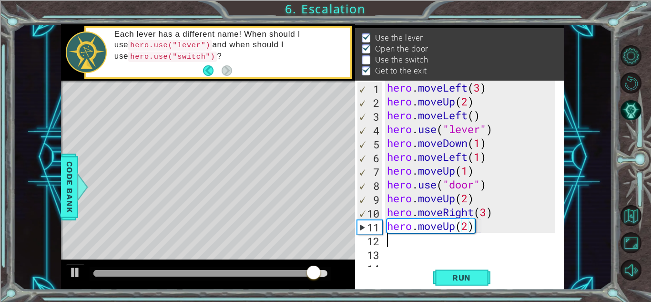
scroll to position [0, 0]
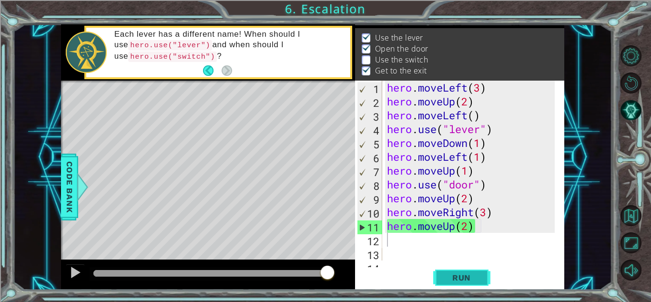
click at [475, 281] on span "Run" at bounding box center [462, 278] width 38 height 10
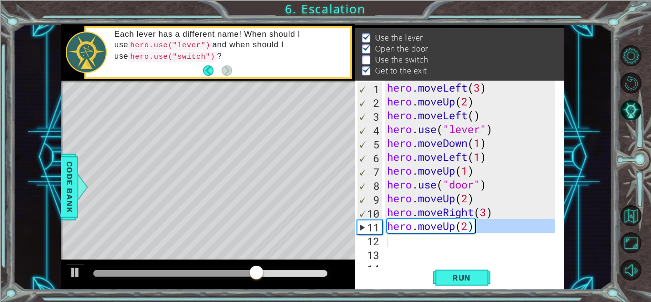
drag, startPoint x: 486, startPoint y: 230, endPoint x: 491, endPoint y: 226, distance: 5.7
click at [492, 226] on div "hero . moveLeft ( 3 ) hero . moveUp ( 2 ) hero . moveLeft ( ) hero . use ( "lev…" at bounding box center [472, 184] width 174 height 207
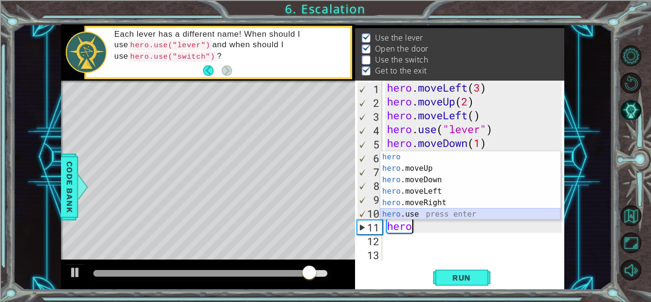
click at [404, 211] on div "hero press enter hero .moveUp press enter hero .moveDown press enter hero .move…" at bounding box center [470, 197] width 180 height 92
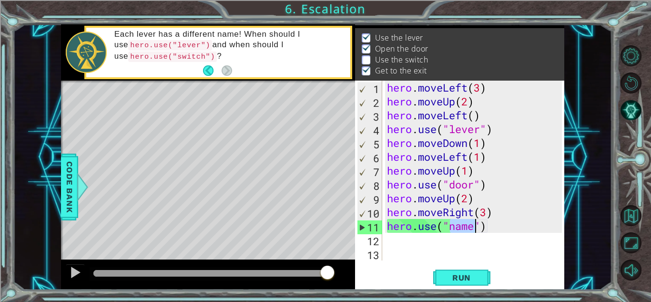
click at [476, 227] on div "hero . moveLeft ( 3 ) hero . moveUp ( 2 ) hero . moveLeft ( ) hero . use ( "lev…" at bounding box center [473, 171] width 177 height 180
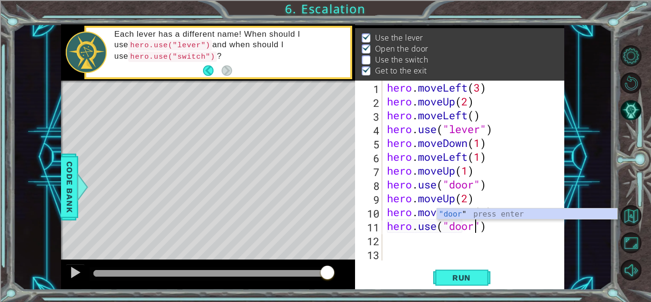
scroll to position [0, 4]
type textarea "hero.use("door")"
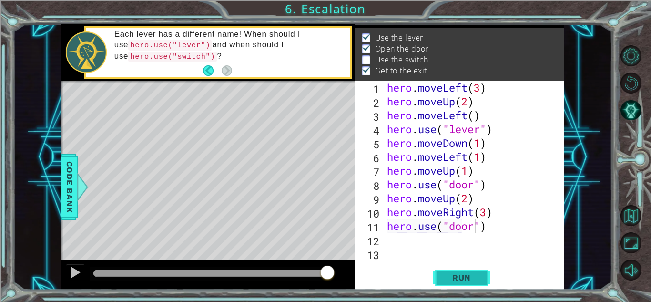
click at [466, 273] on button "Run" at bounding box center [461, 277] width 57 height 21
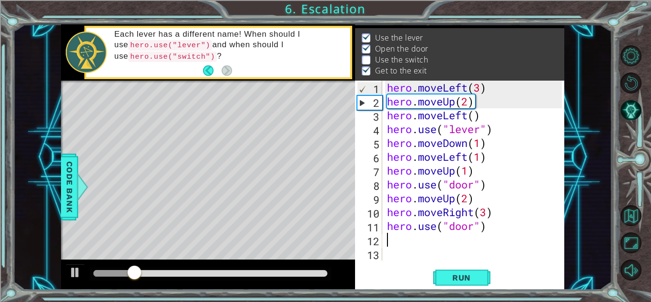
click at [486, 233] on div "hero . moveLeft ( 3 ) hero . moveUp ( 2 ) hero . moveLeft ( ) hero . use ( "lev…" at bounding box center [476, 184] width 182 height 207
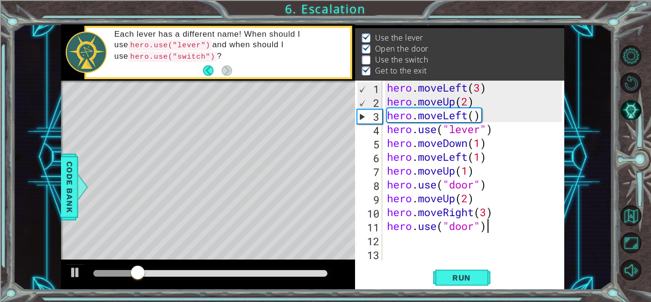
click at [487, 225] on div "hero . moveLeft ( 3 ) hero . moveUp ( 2 ) hero . moveLeft ( ) hero . use ( "lev…" at bounding box center [476, 184] width 182 height 207
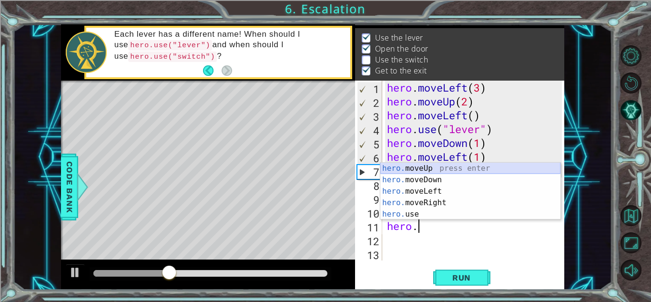
click at [407, 168] on div "hero. moveUp press enter hero. moveDown press enter hero. moveLeft press enter …" at bounding box center [470, 203] width 180 height 80
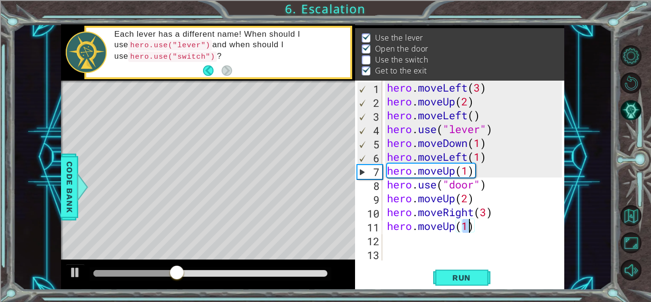
drag, startPoint x: 391, startPoint y: 232, endPoint x: 392, endPoint y: 238, distance: 6.2
click at [392, 238] on div "hero . moveLeft ( 3 ) hero . moveUp ( 2 ) hero . moveLeft ( ) hero . use ( "lev…" at bounding box center [476, 184] width 182 height 207
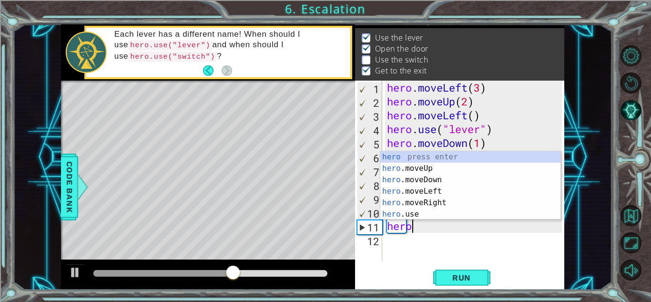
scroll to position [0, 0]
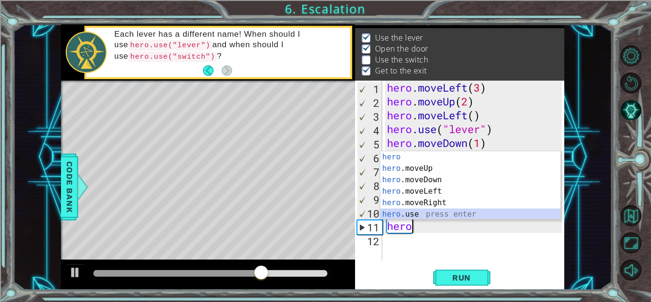
click at [429, 215] on div "hero press enter hero .moveUp press enter hero .moveDown press enter hero .move…" at bounding box center [470, 197] width 180 height 92
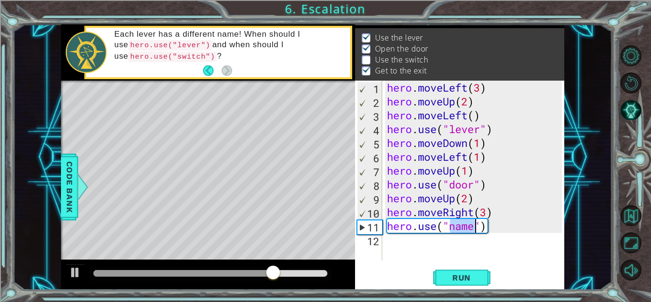
click at [476, 229] on div "hero . moveLeft ( 3 ) hero . moveUp ( 2 ) hero . moveLeft ( ) hero . use ( "lev…" at bounding box center [473, 171] width 177 height 180
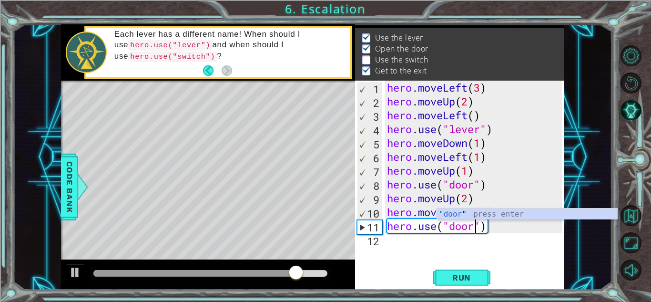
scroll to position [0, 4]
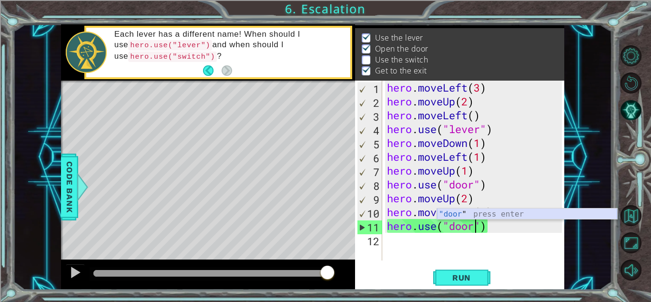
click at [487, 211] on div ""door " press enter" at bounding box center [527, 225] width 180 height 34
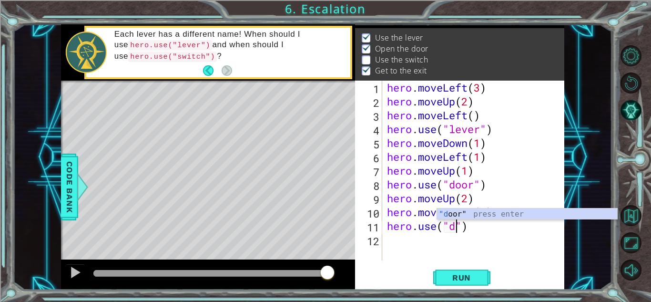
scroll to position [0, 3]
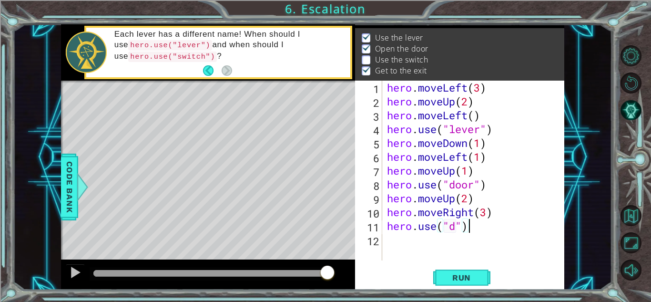
click at [468, 225] on div "hero . moveLeft ( 3 ) hero . moveUp ( 2 ) hero . moveLeft ( ) hero . use ( "lev…" at bounding box center [476, 184] width 182 height 207
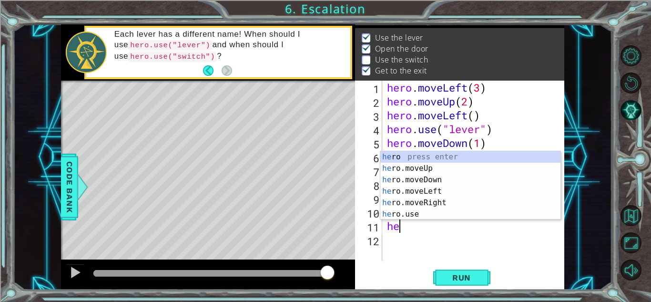
scroll to position [0, 0]
type textarea "h"
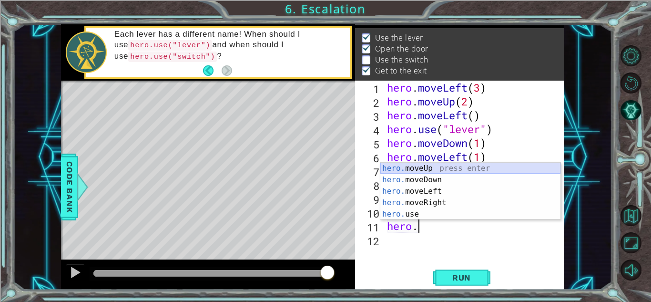
click at [417, 168] on div "hero. moveUp press enter hero. moveDown press enter hero. moveLeft press enter …" at bounding box center [470, 203] width 180 height 80
type textarea "hero.moveUp(1)"
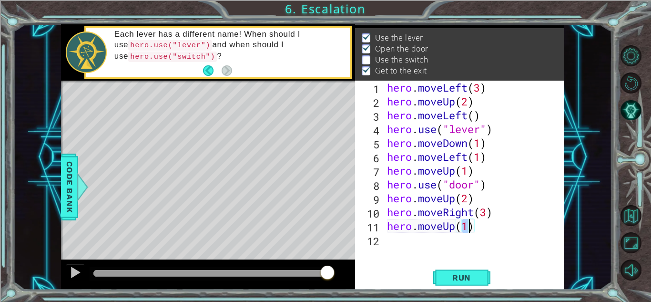
click at [389, 247] on div "hero . moveLeft ( 3 ) hero . moveUp ( 2 ) hero . moveLeft ( ) hero . use ( "lev…" at bounding box center [476, 184] width 182 height 207
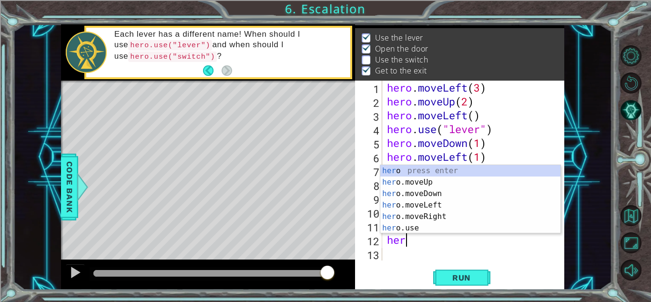
scroll to position [0, 0]
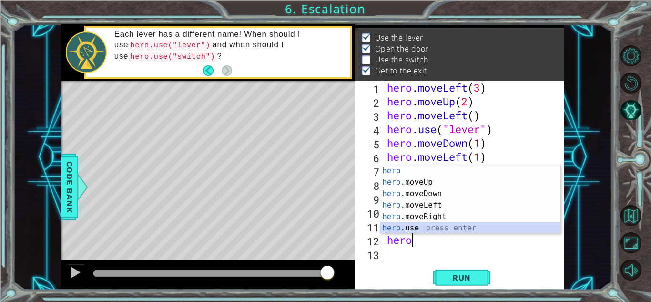
click at [418, 225] on div "hero press enter hero .moveUp press enter hero .moveDown press enter hero .move…" at bounding box center [470, 211] width 180 height 92
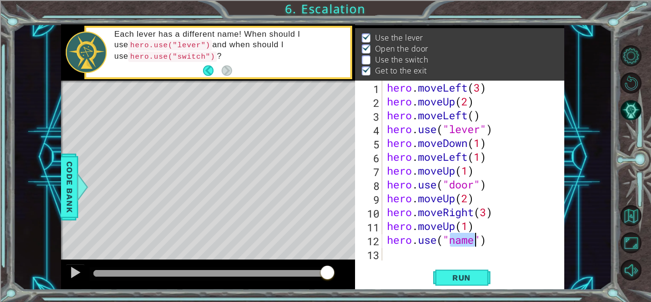
click at [471, 240] on div "hero . moveLeft ( 3 ) hero . moveUp ( 2 ) hero . moveLeft ( ) hero . use ( "lev…" at bounding box center [473, 171] width 177 height 180
click at [472, 242] on div "hero . moveLeft ( 3 ) hero . moveUp ( 2 ) hero . moveLeft ( ) hero . use ( "lev…" at bounding box center [476, 184] width 182 height 207
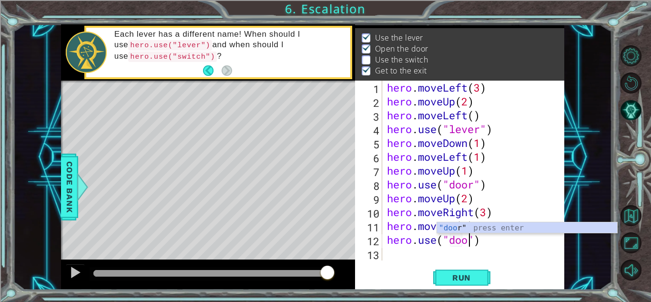
scroll to position [0, 4]
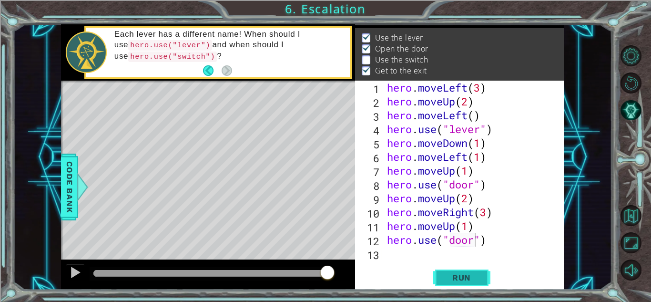
click at [446, 281] on span "Run" at bounding box center [462, 278] width 38 height 10
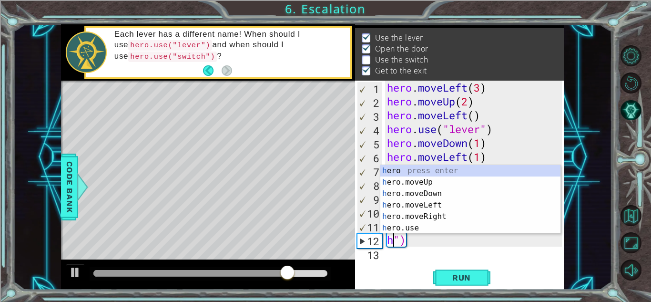
scroll to position [0, 0]
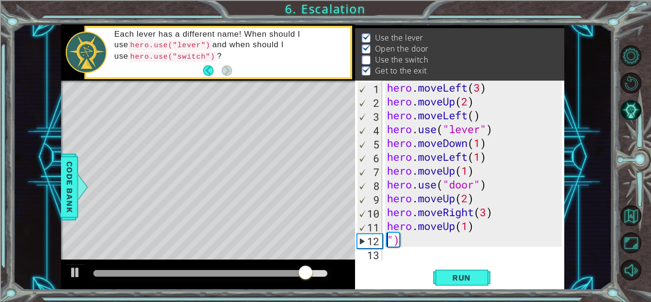
click at [476, 228] on div "hero . moveLeft ( 3 ) hero . moveUp ( 2 ) hero . moveLeft ( ) hero . use ( "lev…" at bounding box center [476, 184] width 182 height 207
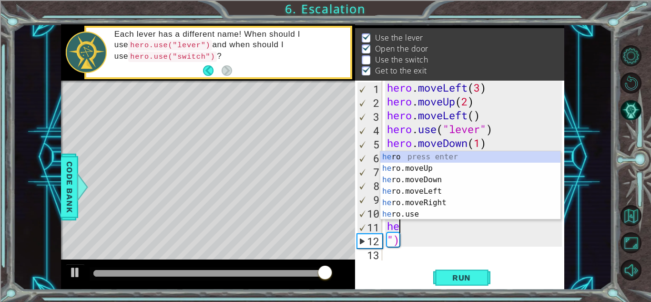
type textarea "h"
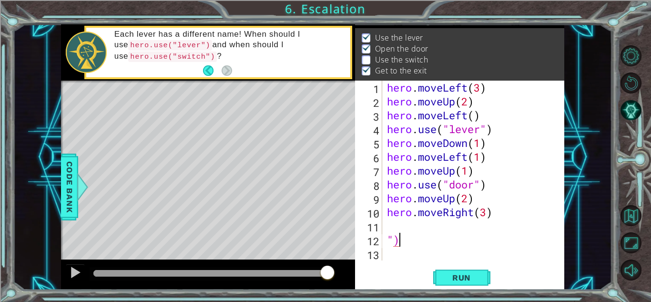
click at [451, 245] on div "hero . moveLeft ( 3 ) hero . moveUp ( 2 ) hero . moveLeft ( ) hero . use ( "lev…" at bounding box center [476, 184] width 182 height 207
type textarea """
click at [485, 212] on div "hero . moveLeft ( 3 ) hero . moveUp ( 2 ) hero . moveLeft ( ) hero . use ( "lev…" at bounding box center [476, 184] width 182 height 207
type textarea "hero.moveRight(2)"
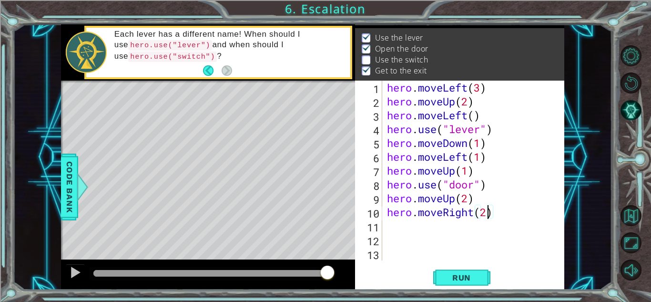
click at [409, 222] on div "hero . moveLeft ( 3 ) hero . moveUp ( 2 ) hero . moveLeft ( ) hero . use ( "lev…" at bounding box center [476, 184] width 182 height 207
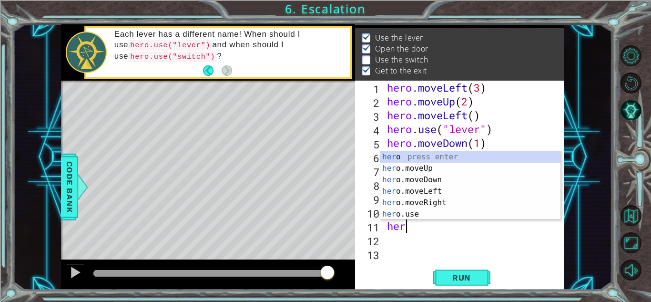
scroll to position [0, 0]
click at [414, 206] on div "hero press enter hero .moveUp press enter hero .moveDown press enter hero .move…" at bounding box center [470, 197] width 180 height 92
type textarea ")"
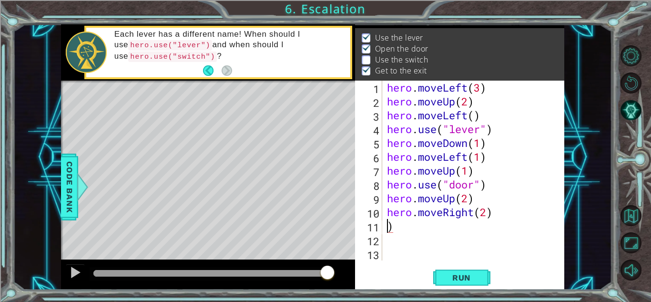
click at [480, 231] on div "hero . moveLeft ( 3 ) hero . moveUp ( 2 ) hero . moveLeft ( ) hero . use ( "lev…" at bounding box center [476, 184] width 182 height 207
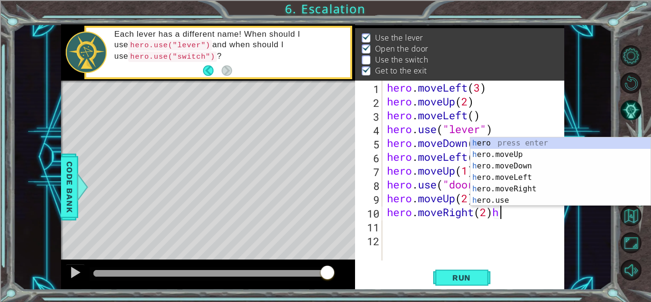
scroll to position [0, 5]
click at [496, 201] on div "he ro press enter he ro.moveUp press enter he ro.moveDown press enter he ro.mov…" at bounding box center [561, 183] width 180 height 92
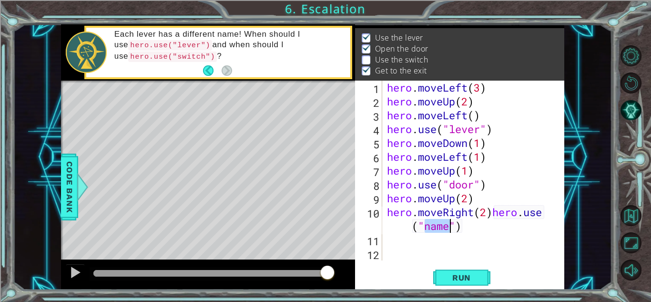
click at [451, 224] on div "hero . moveLeft ( 3 ) hero . moveUp ( 2 ) hero . moveLeft ( ) hero . use ( "lev…" at bounding box center [473, 171] width 177 height 180
type textarea "hero.moveRight(2)hero.use("lever")"
click at [385, 241] on div "hero . moveLeft ( 3 ) hero . moveUp ( 2 ) hero . moveLeft ( ) hero . use ( "lev…" at bounding box center [473, 171] width 177 height 180
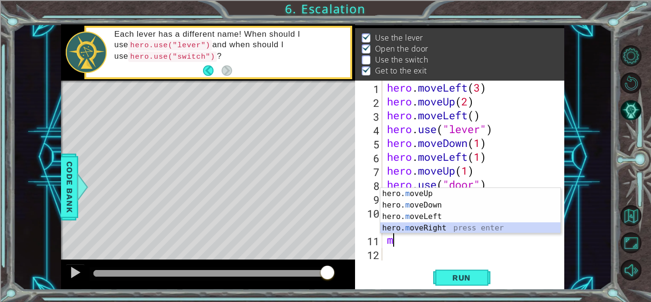
click at [428, 228] on div "hero. m oveUp press enter hero. m oveDown press enter hero. m oveLeft press ent…" at bounding box center [470, 222] width 180 height 69
type textarea "hero.moveRight(1)"
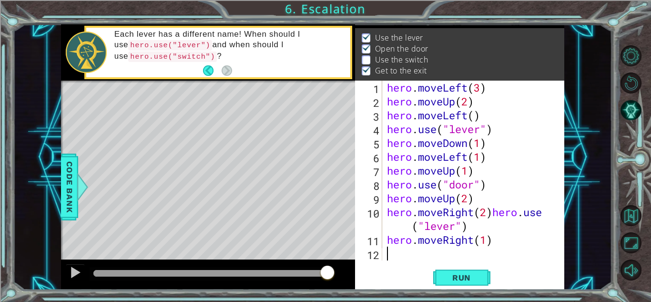
click at [392, 250] on div "hero . moveLeft ( 3 ) hero . moveUp ( 2 ) hero . moveLeft ( ) hero . use ( "lev…" at bounding box center [476, 184] width 182 height 207
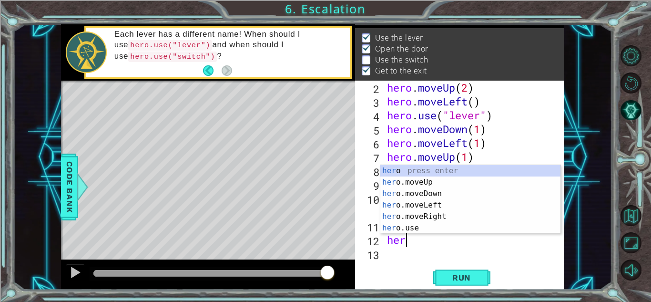
scroll to position [0, 0]
click at [417, 182] on div "hero press enter hero .moveUp press enter hero .moveDown press enter hero .move…" at bounding box center [470, 211] width 180 height 92
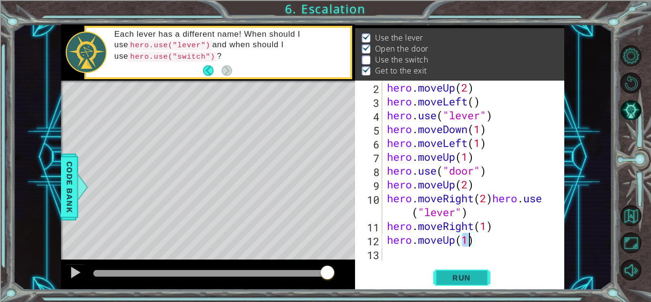
click at [459, 276] on span "Run" at bounding box center [462, 278] width 38 height 10
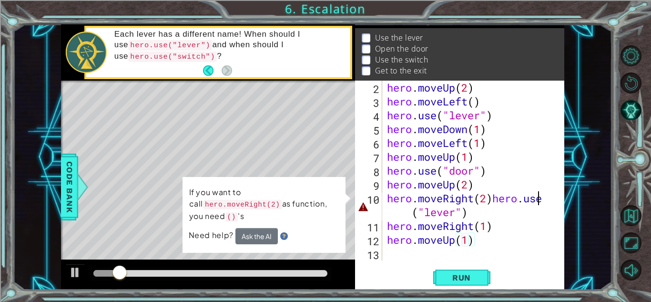
click at [544, 199] on div "hero . moveUp ( 2 ) hero . moveLeft ( ) hero . use ( "lever" ) hero . moveDown …" at bounding box center [472, 184] width 174 height 207
click at [547, 199] on div "hero . moveUp ( 2 ) hero . moveLeft ( ) hero . use ( "lever" ) hero . moveDown …" at bounding box center [472, 184] width 174 height 207
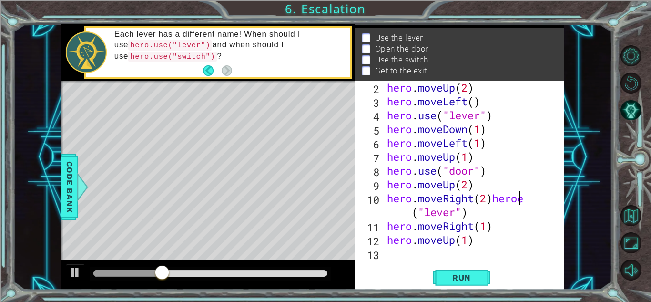
click at [526, 199] on div "hero . moveUp ( 2 ) hero . moveLeft ( ) hero . use ( "lever" ) hero . moveDown …" at bounding box center [472, 184] width 174 height 207
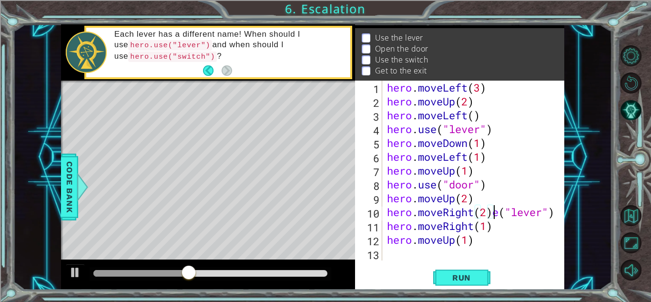
click at [500, 211] on div "hero . moveLeft ( 3 ) hero . moveUp ( 2 ) hero . moveLeft ( ) hero . use ( "lev…" at bounding box center [476, 184] width 182 height 207
click at [387, 225] on div "hero . moveLeft ( 3 ) hero . moveUp ( 2 ) hero . moveLeft ( ) hero . use ( "lev…" at bounding box center [476, 184] width 182 height 207
type textarea "hero.moveRight(1)"
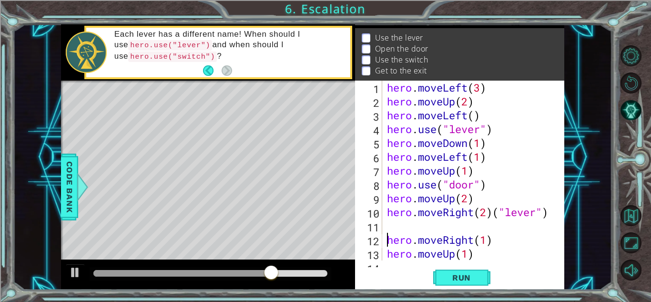
scroll to position [0, 0]
click at [387, 225] on div "hero . moveLeft ( 3 ) hero . moveUp ( 2 ) hero . moveLeft ( ) hero . use ( "lev…" at bounding box center [472, 184] width 174 height 207
click at [549, 217] on div "hero . moveLeft ( 3 ) hero . moveUp ( 2 ) hero . moveLeft ( ) hero . use ( "lev…" at bounding box center [472, 184] width 174 height 207
type textarea "hero.moveRight(2)"
click at [388, 228] on div "hero . moveLeft ( 3 ) hero . moveUp ( 2 ) hero . moveLeft ( ) hero . use ( "lev…" at bounding box center [472, 184] width 174 height 207
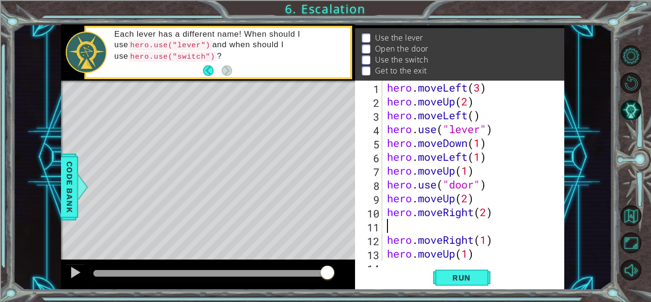
type textarea "j"
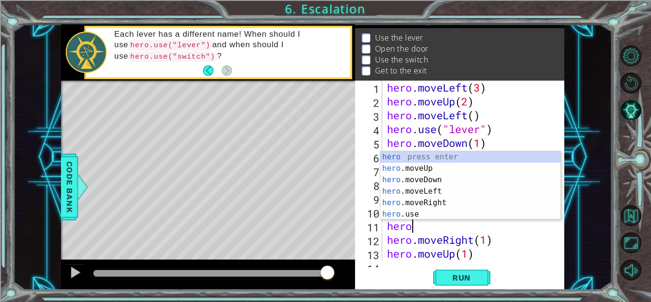
scroll to position [0, 0]
click at [403, 211] on div "hero press enter hero .moveUp press enter hero .moveDown press enter hero .move…" at bounding box center [470, 197] width 180 height 92
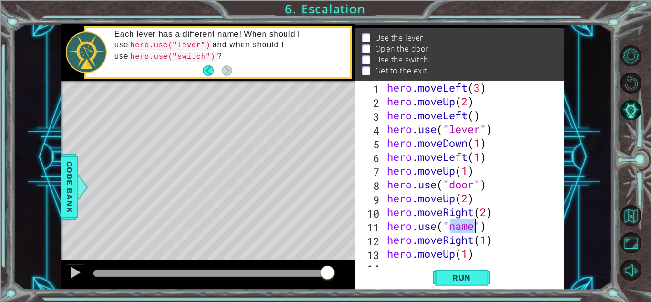
click at [476, 226] on div "hero . moveLeft ( 3 ) hero . moveUp ( 2 ) hero . moveLeft ( ) hero . use ( "lev…" at bounding box center [470, 171] width 170 height 180
click at [476, 226] on div "hero . moveLeft ( 3 ) hero . moveUp ( 2 ) hero . moveLeft ( ) hero . use ( "lev…" at bounding box center [472, 184] width 174 height 207
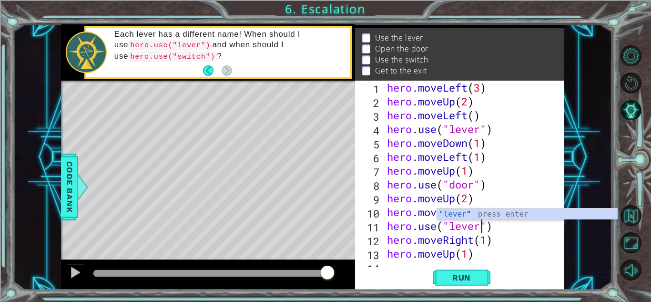
scroll to position [0, 4]
type textarea "hero.use("lever")"
click at [472, 277] on span "Run" at bounding box center [462, 278] width 38 height 10
